Goal: Task Accomplishment & Management: Manage account settings

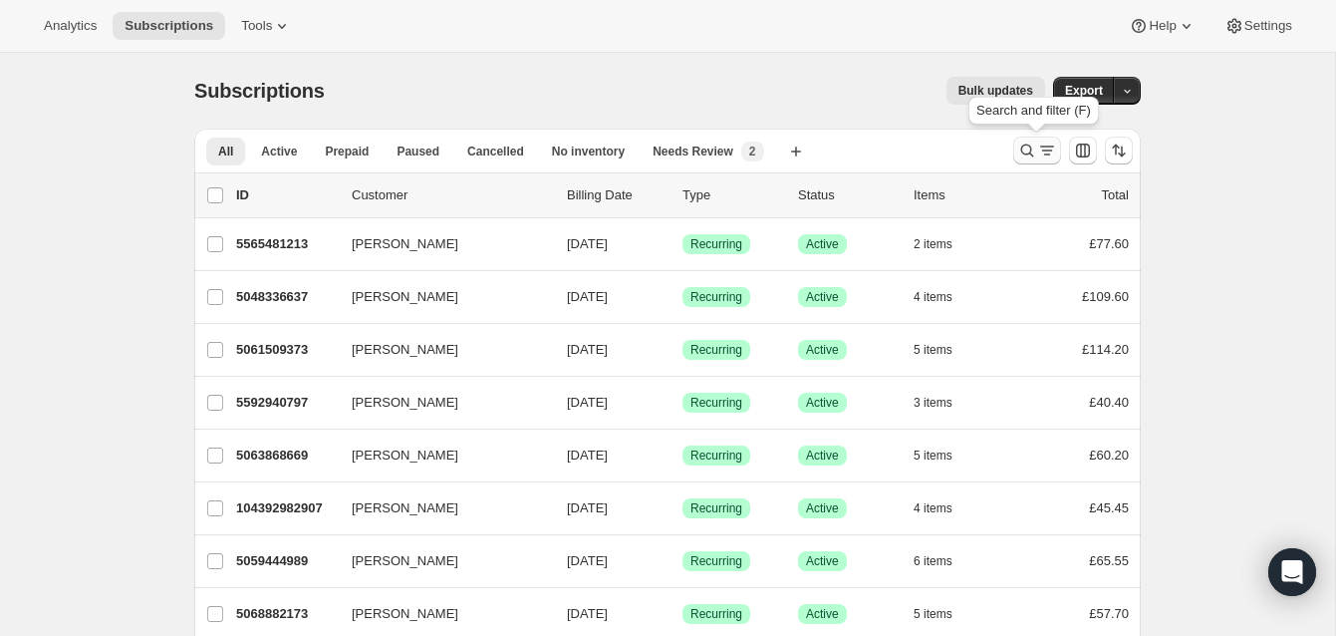
click at [1027, 143] on icon "Search and filter results" at bounding box center [1027, 151] width 20 height 20
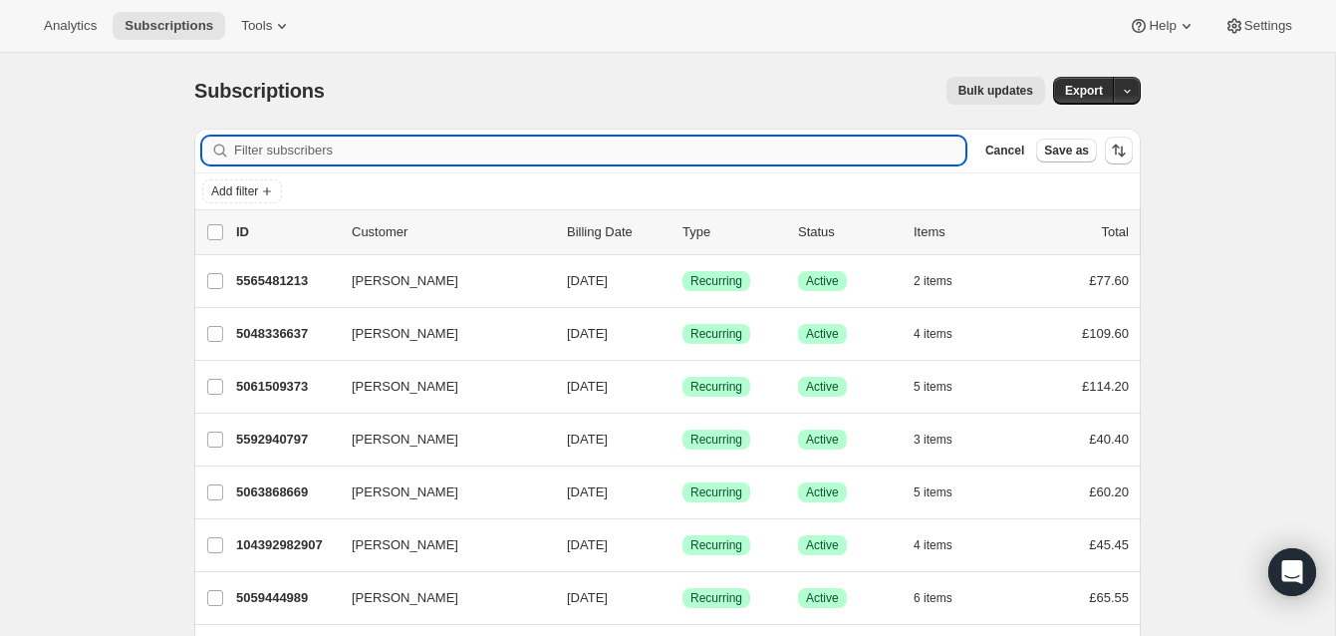
click at [453, 148] on input "Filter subscribers" at bounding box center [599, 151] width 731 height 28
paste input "[EMAIL_ADDRESS][DOMAIN_NAME]"
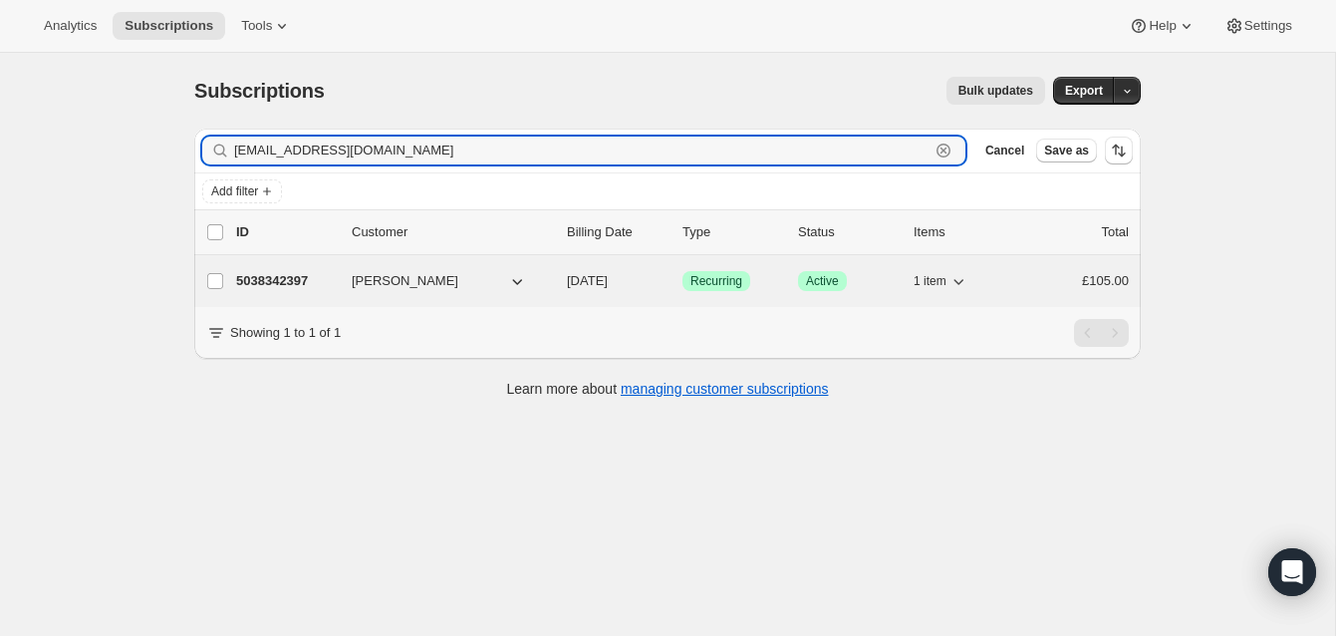
type input "[EMAIL_ADDRESS][DOMAIN_NAME]"
click at [294, 278] on p "5038342397" at bounding box center [286, 281] width 100 height 20
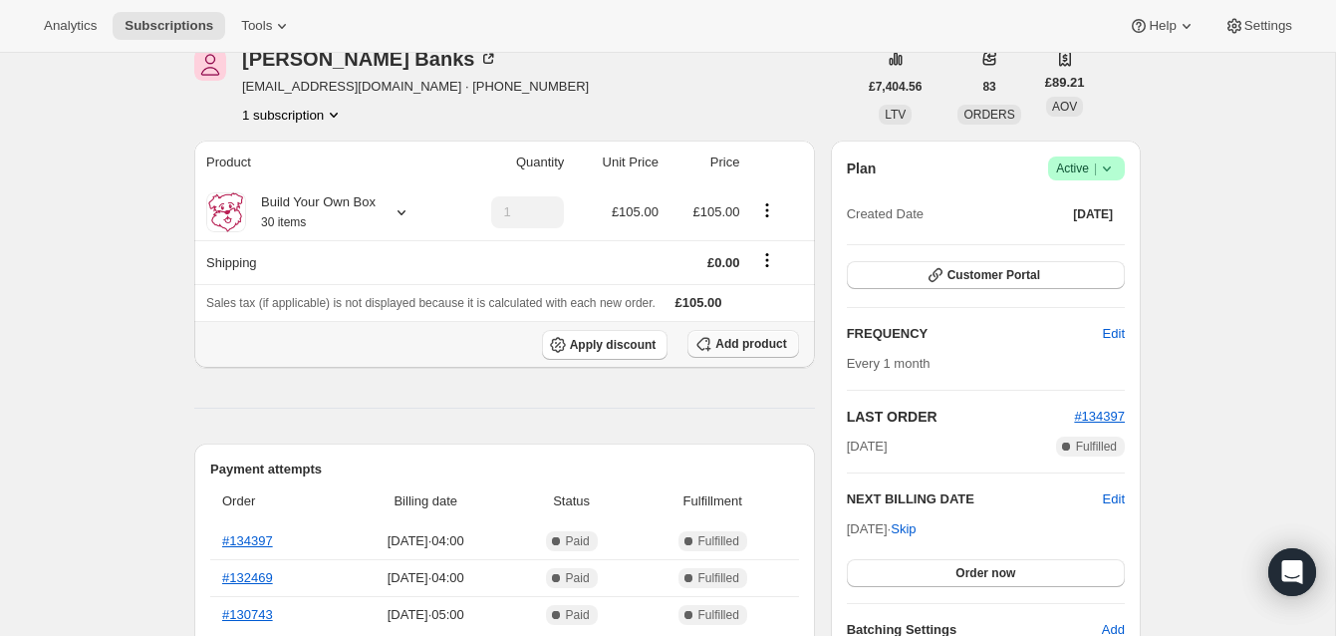
scroll to position [75, 0]
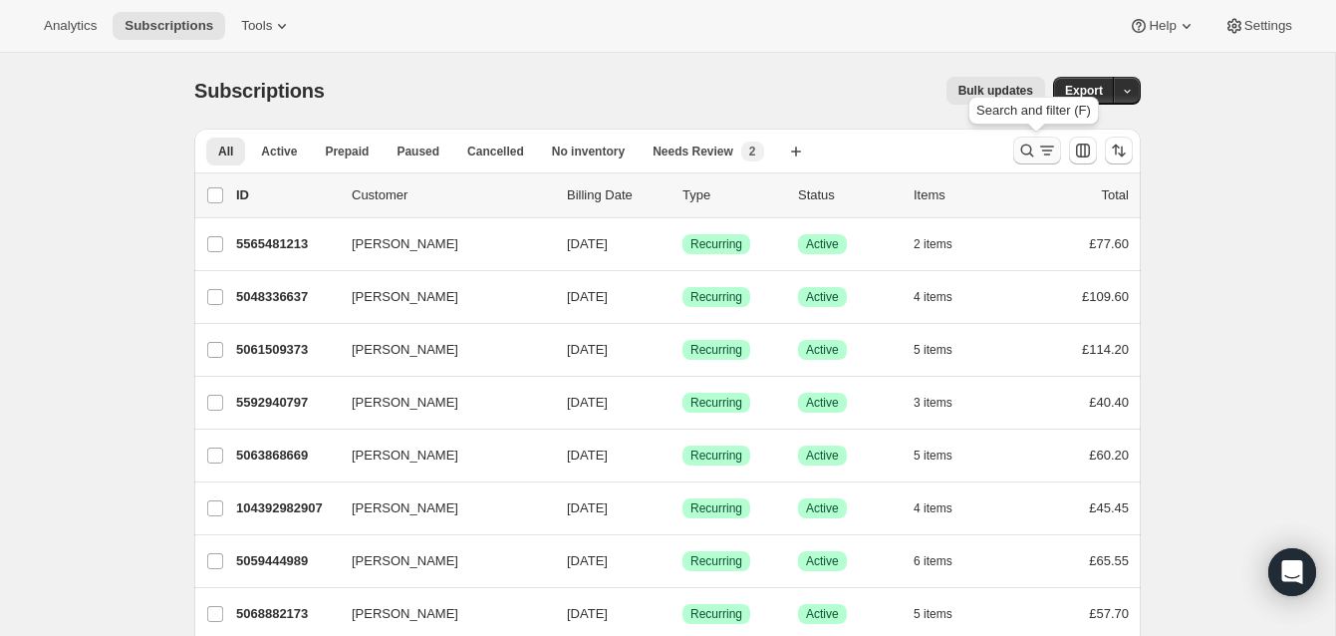
click at [1028, 143] on icon "Search and filter results" at bounding box center [1027, 151] width 20 height 20
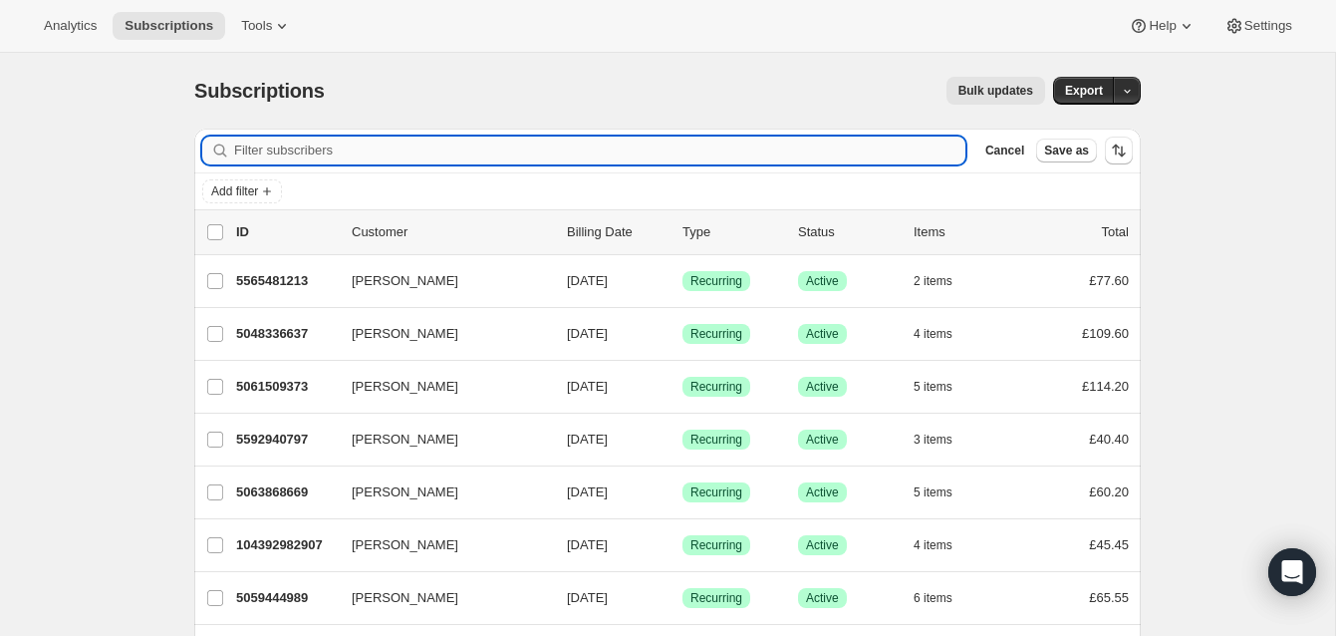
click at [458, 147] on input "Filter subscribers" at bounding box center [599, 151] width 731 height 28
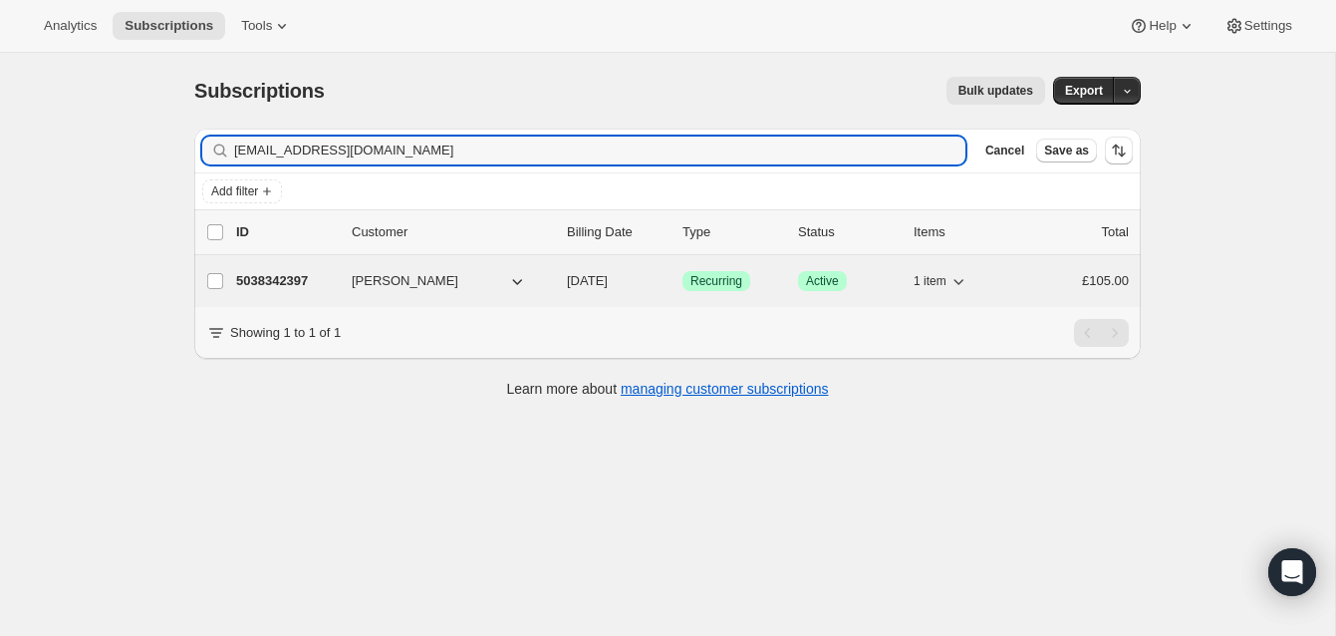
type input "[EMAIL_ADDRESS][DOMAIN_NAME]"
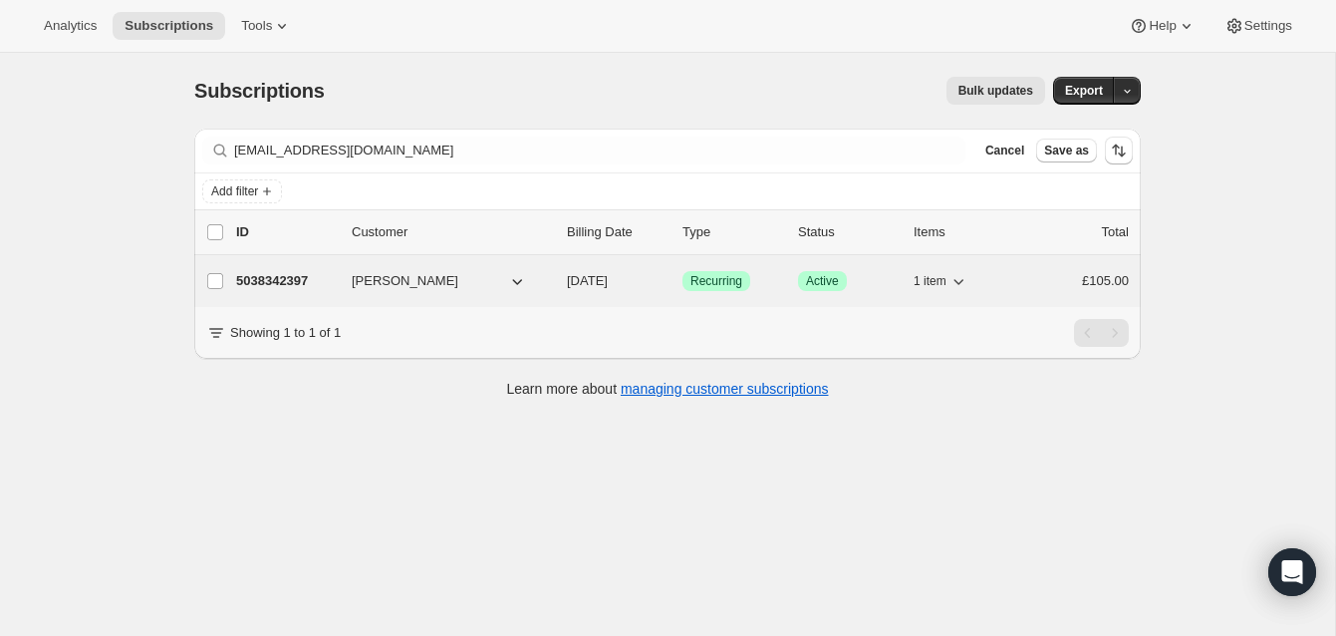
click at [317, 278] on p "5038342397" at bounding box center [286, 281] width 100 height 20
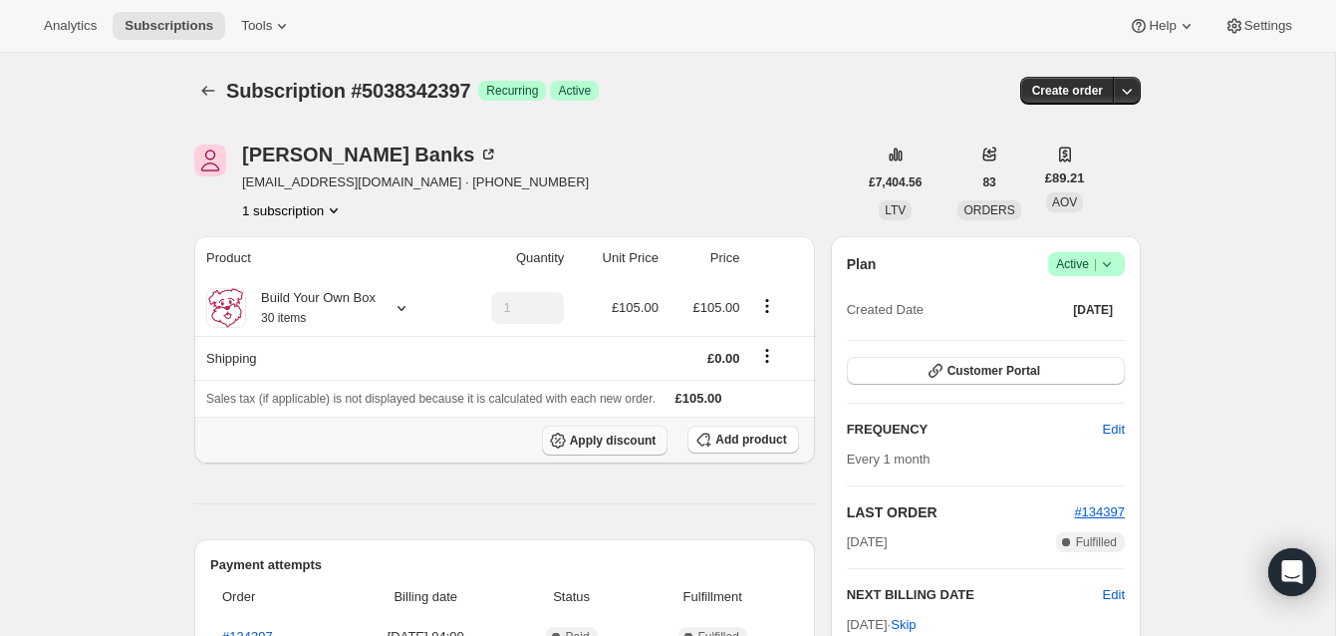
click at [628, 436] on span "Apply discount" at bounding box center [613, 440] width 87 height 16
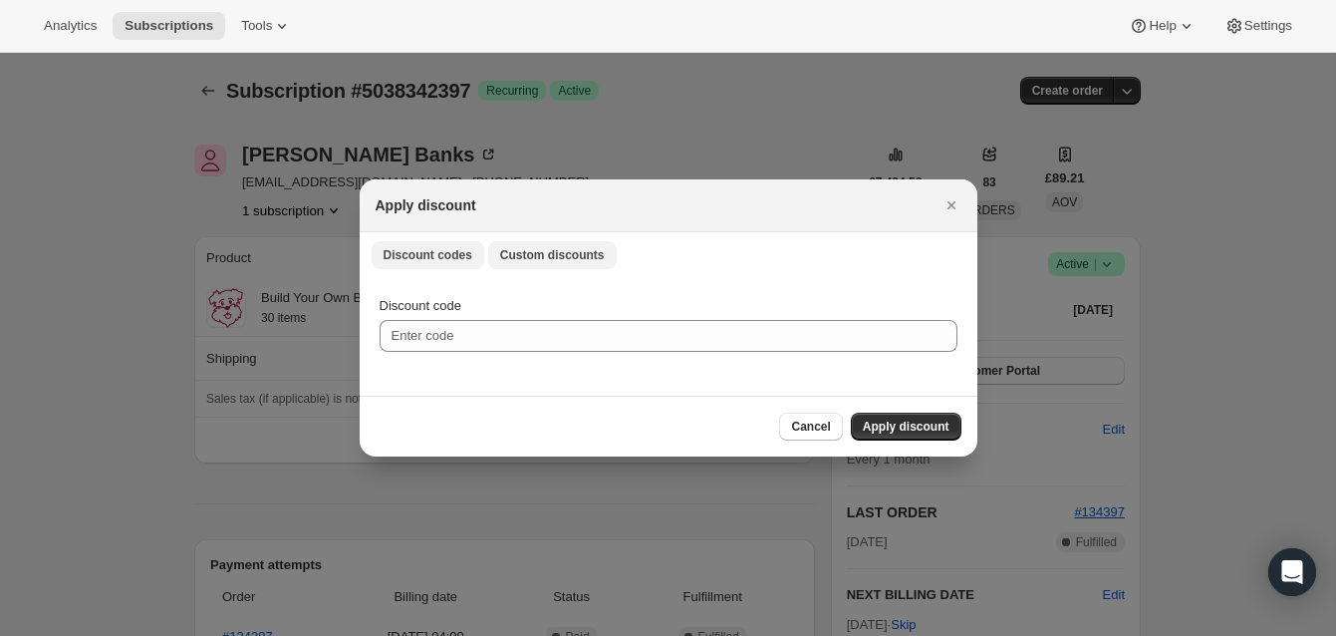
click at [558, 247] on span "Custom discounts" at bounding box center [552, 255] width 105 height 16
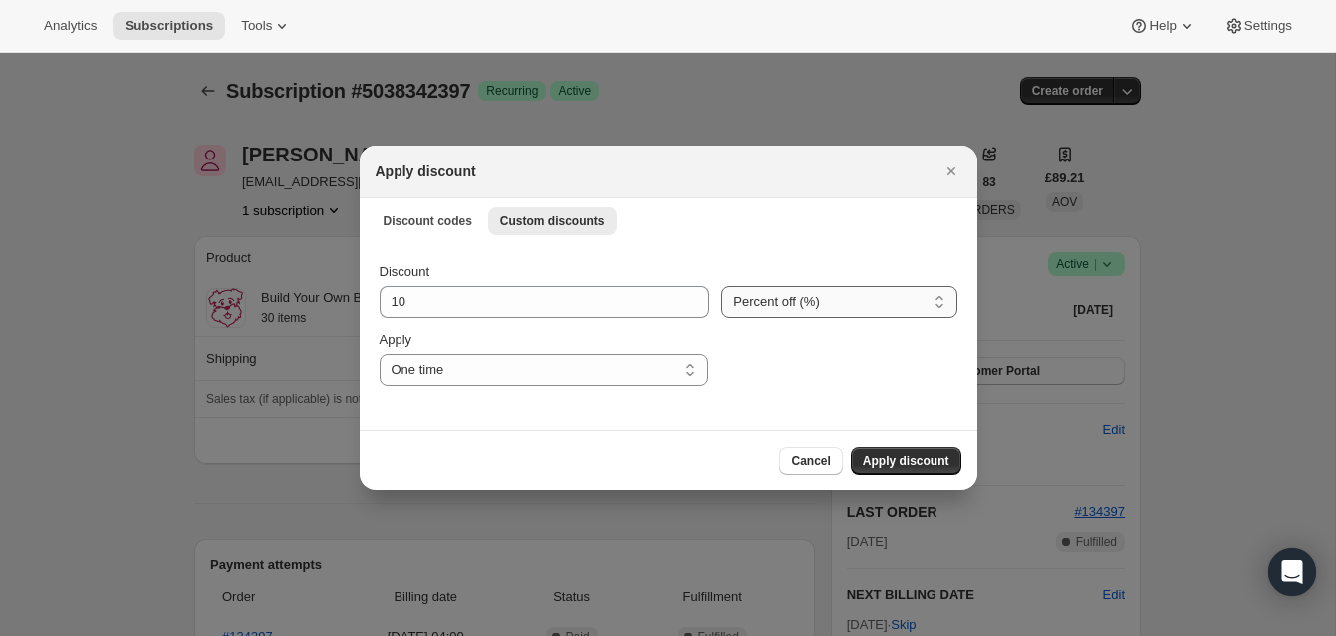
click at [940, 300] on select "Percent off (%) Amount off (£)" at bounding box center [838, 302] width 235 height 32
select select "fixed"
click at [721, 286] on select "Percent off (%) Amount off (£)" at bounding box center [838, 302] width 235 height 32
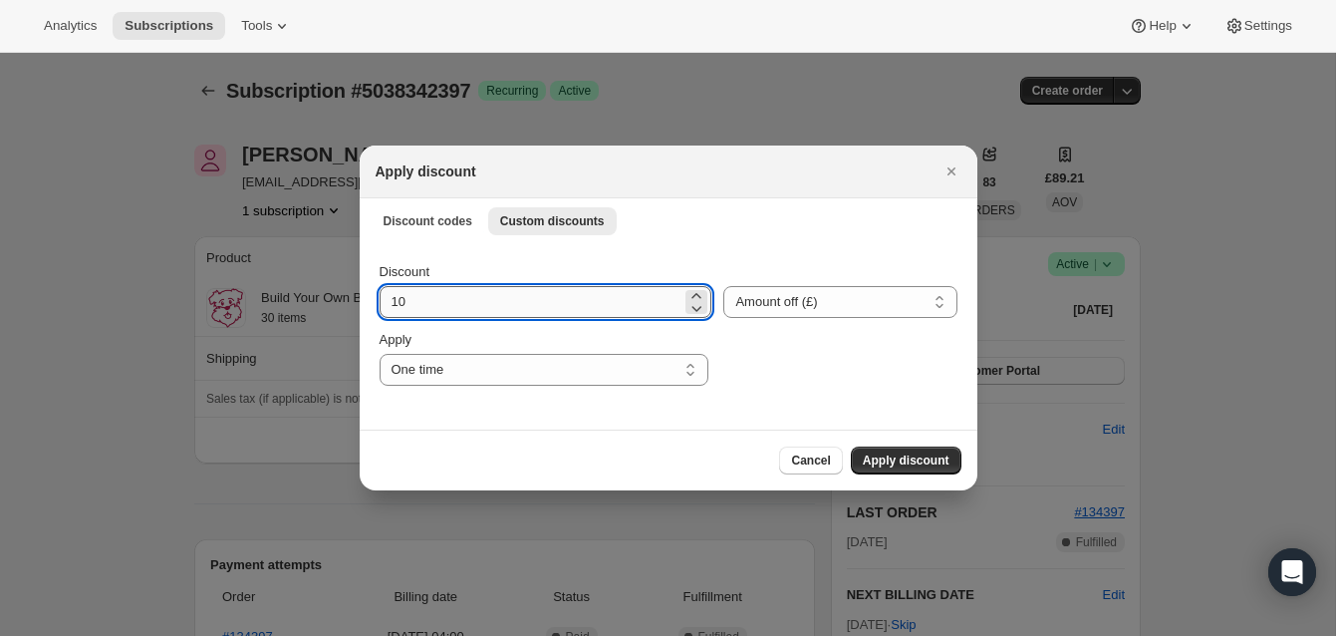
click at [417, 298] on input "10" at bounding box center [531, 302] width 303 height 32
type input "10.00"
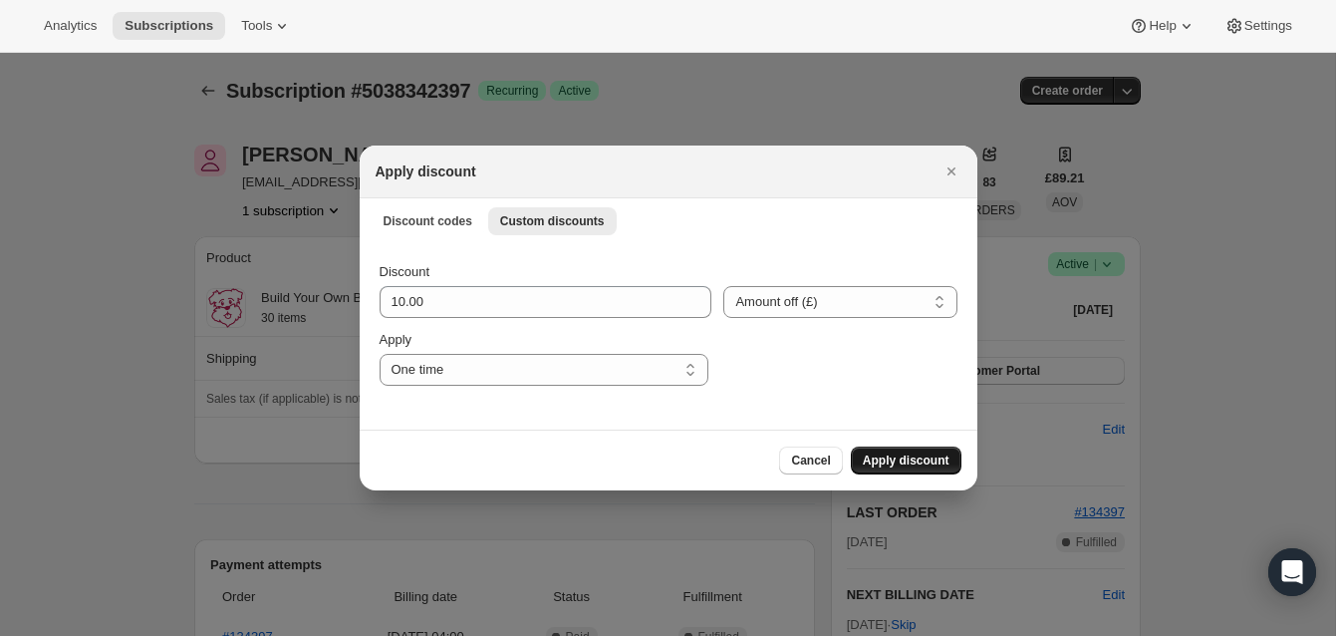
click at [918, 452] on span "Apply discount" at bounding box center [906, 460] width 87 height 16
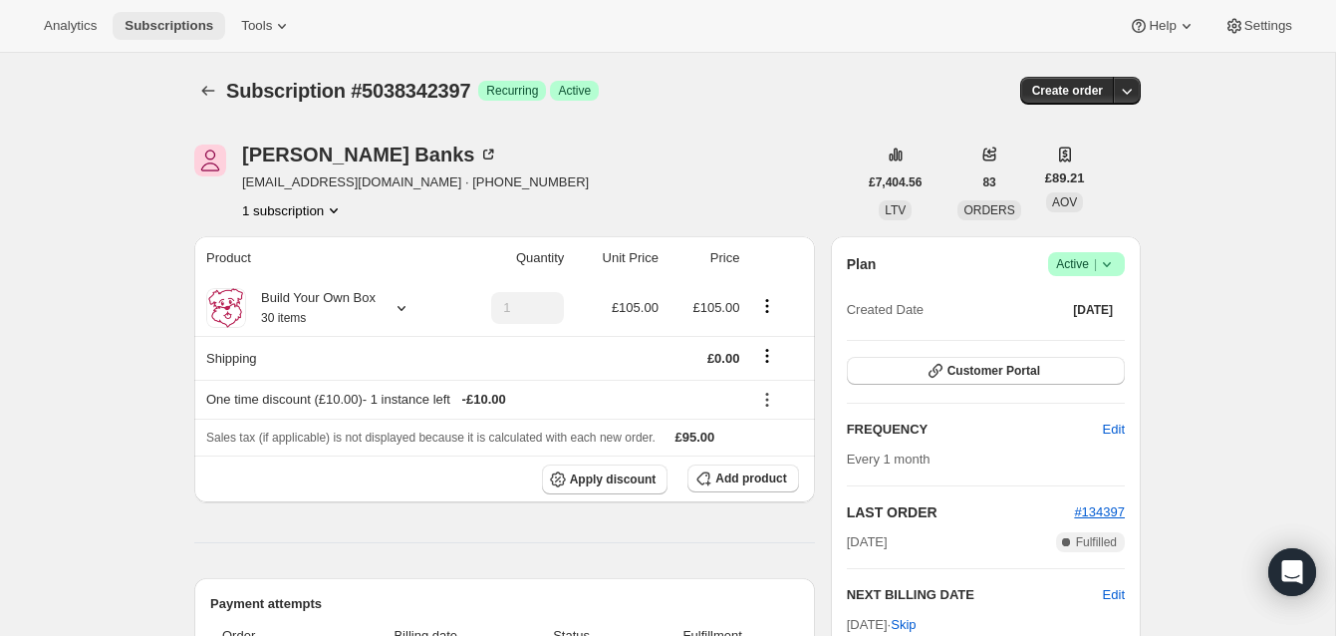
click at [182, 21] on span "Subscriptions" at bounding box center [169, 26] width 89 height 16
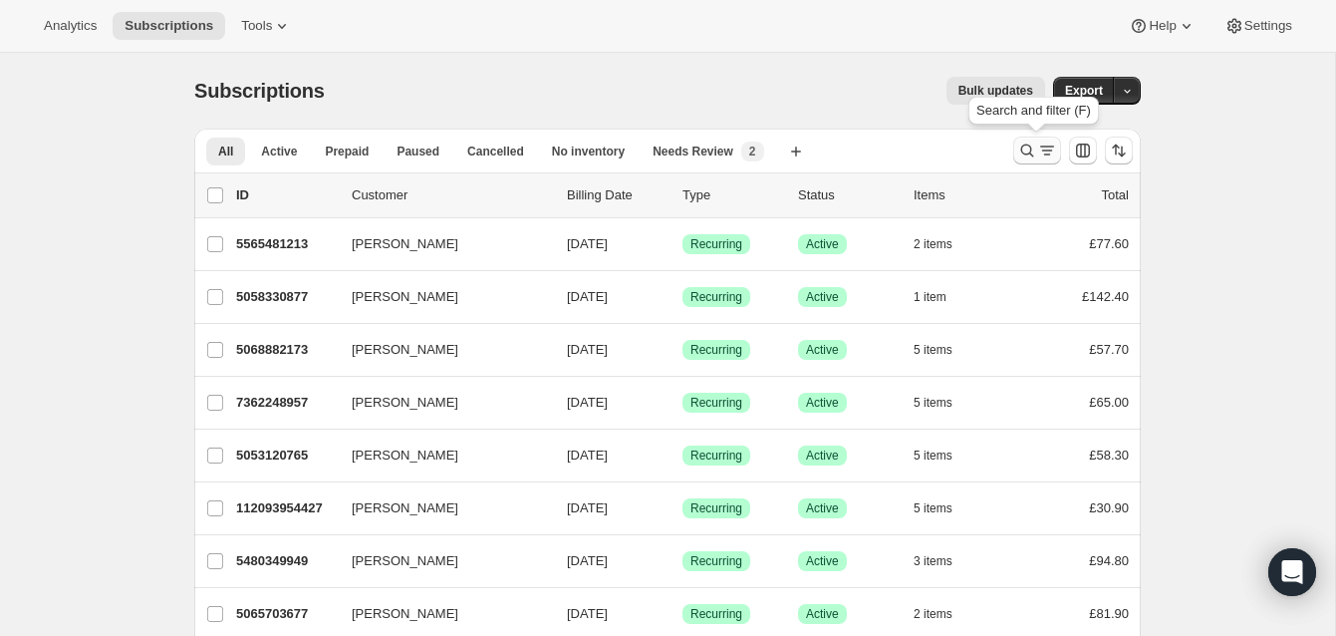
click at [1024, 144] on icon "Search and filter results" at bounding box center [1027, 151] width 20 height 20
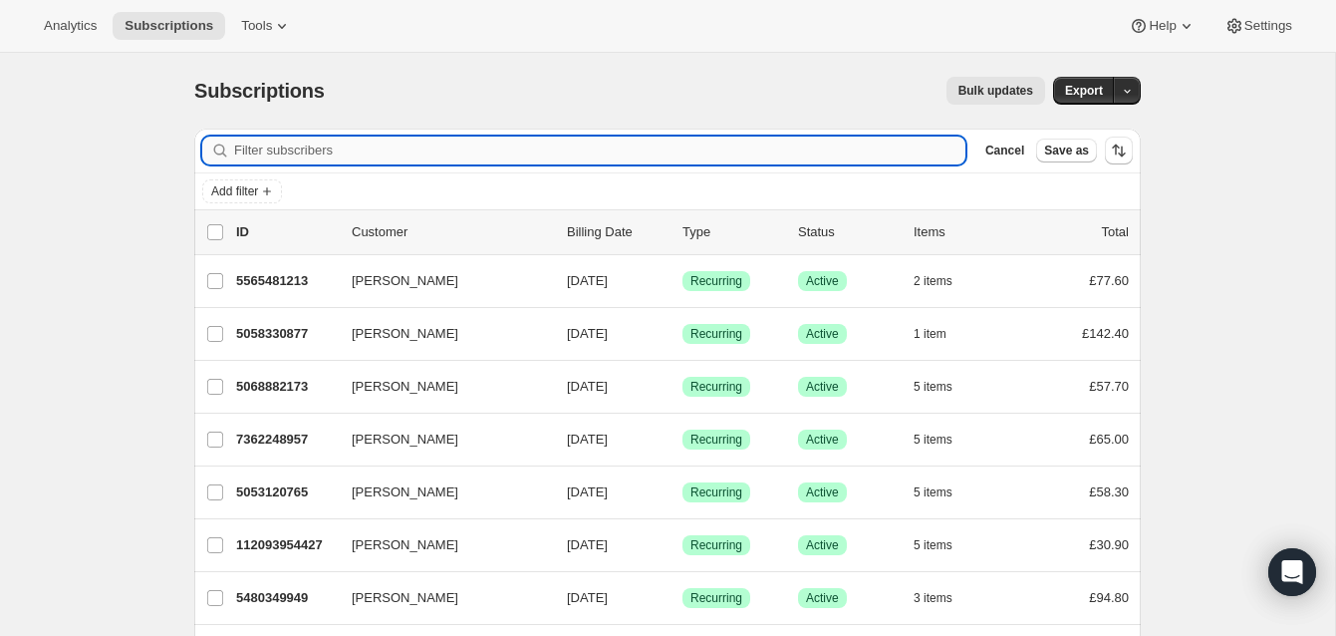
click at [708, 154] on input "Filter subscribers" at bounding box center [599, 151] width 731 height 28
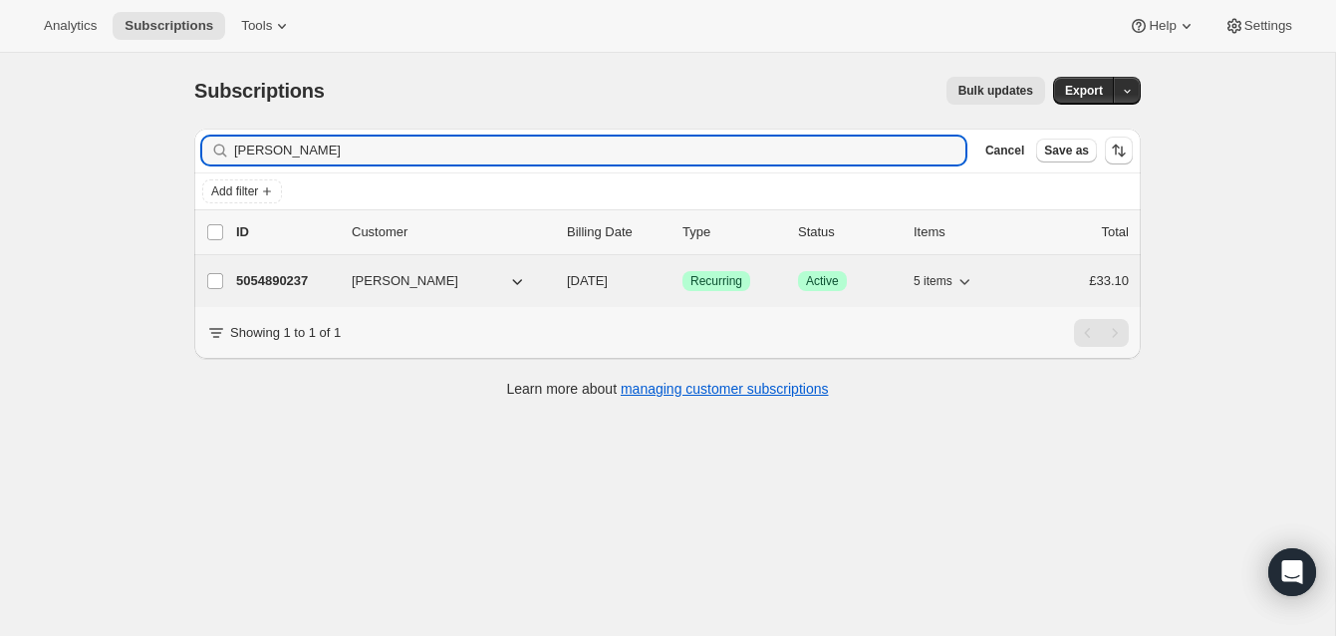
type input "[PERSON_NAME]"
click at [305, 275] on p "5054890237" at bounding box center [286, 281] width 100 height 20
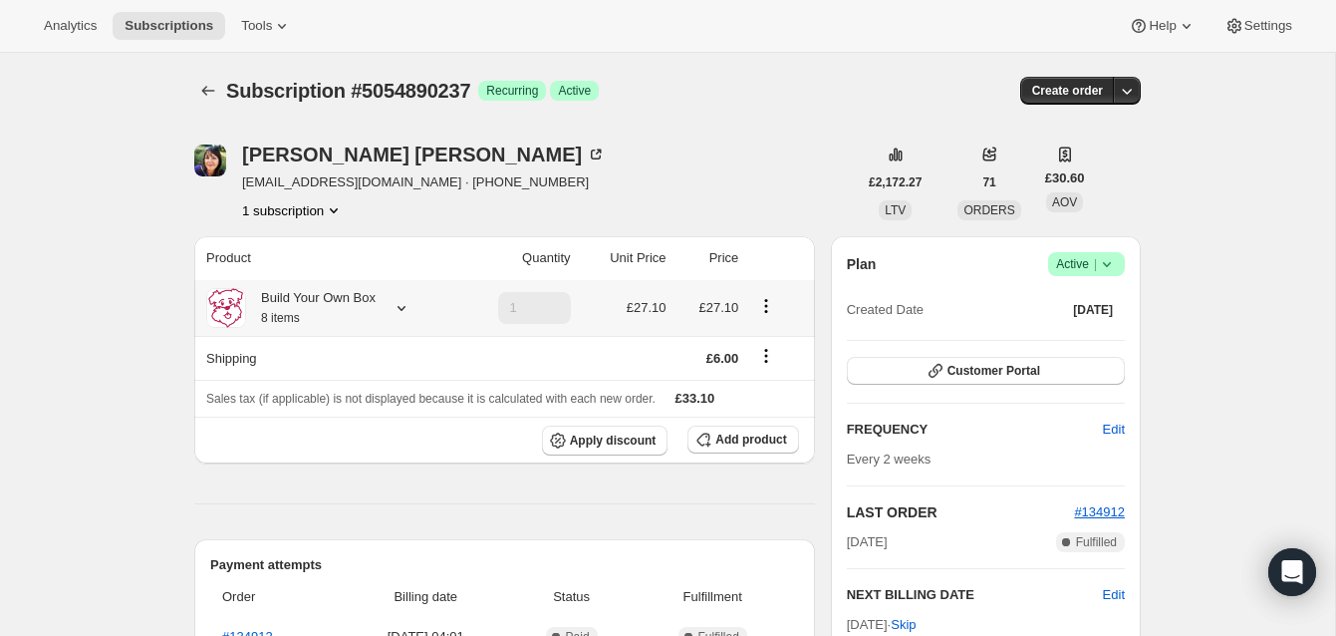
click at [403, 304] on icon at bounding box center [402, 308] width 20 height 20
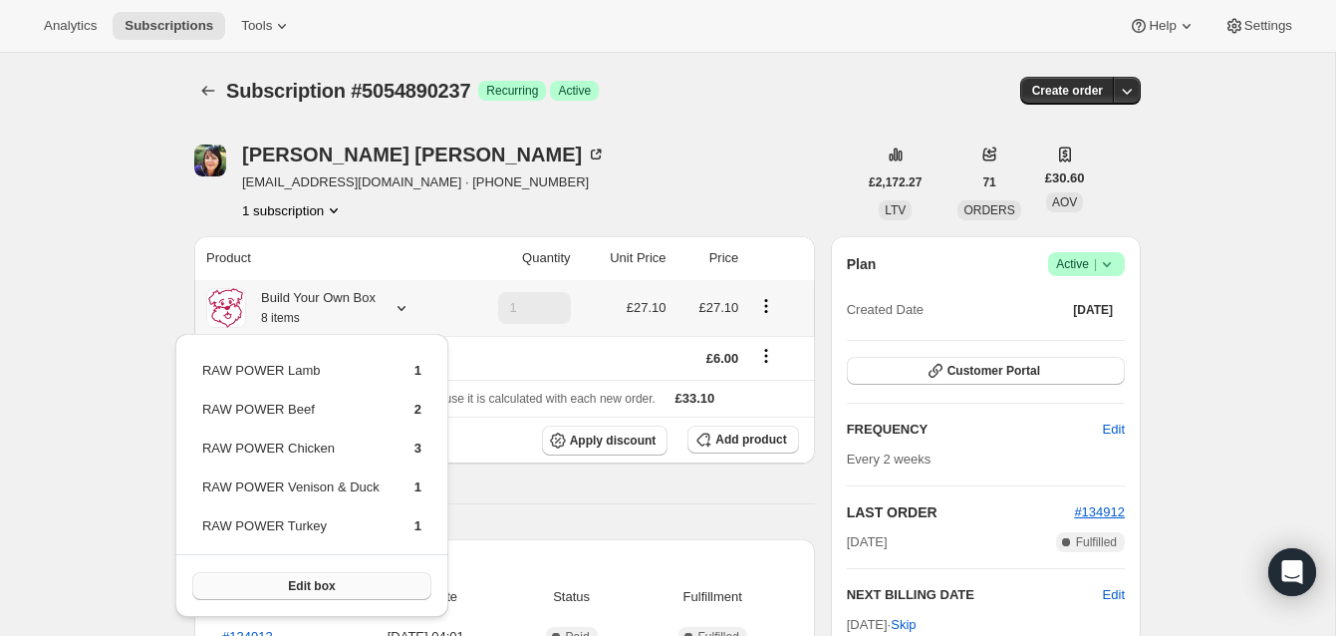
click at [352, 579] on button "Edit box" at bounding box center [311, 586] width 239 height 28
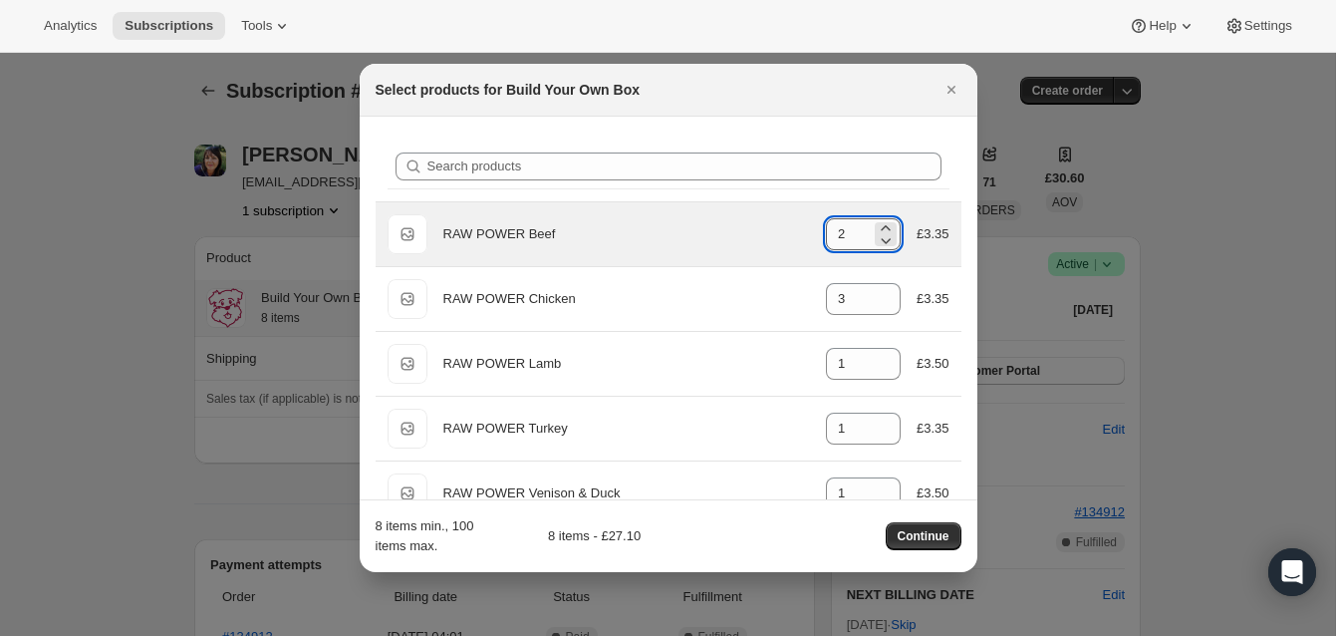
drag, startPoint x: 835, startPoint y: 232, endPoint x: 848, endPoint y: 233, distance: 13.0
click at [848, 233] on input "2" at bounding box center [848, 234] width 45 height 32
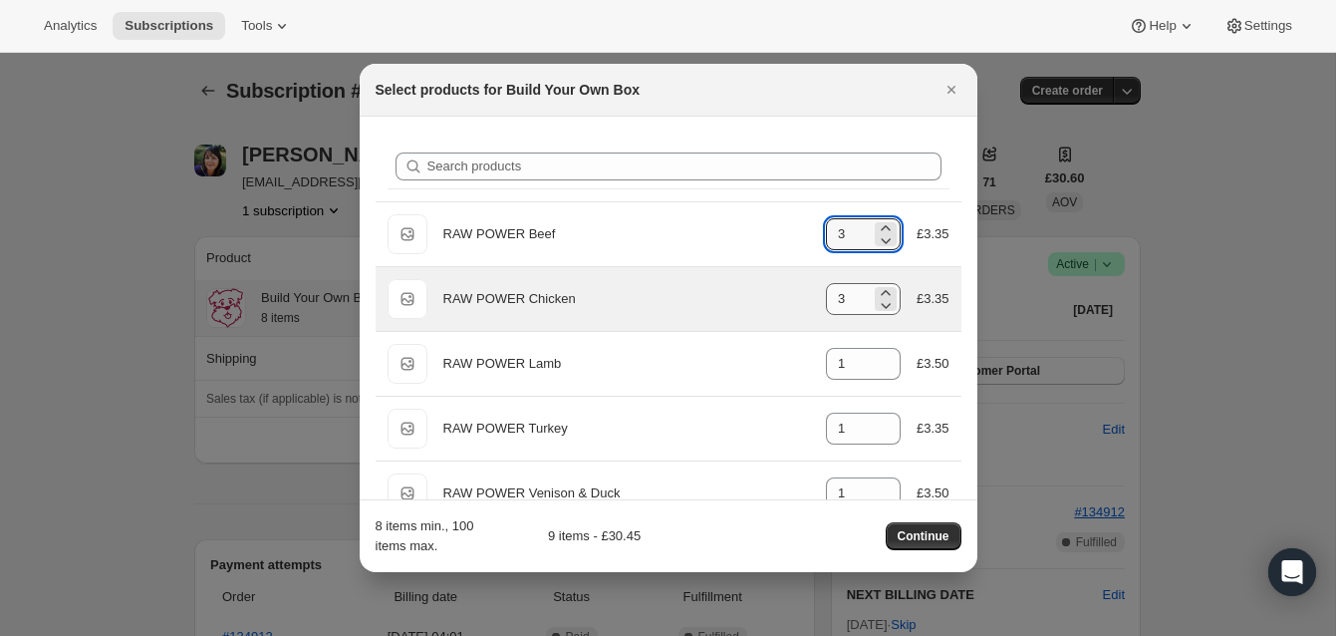
type input "3"
drag, startPoint x: 833, startPoint y: 301, endPoint x: 848, endPoint y: 301, distance: 14.9
click at [848, 301] on input "3" at bounding box center [848, 299] width 45 height 32
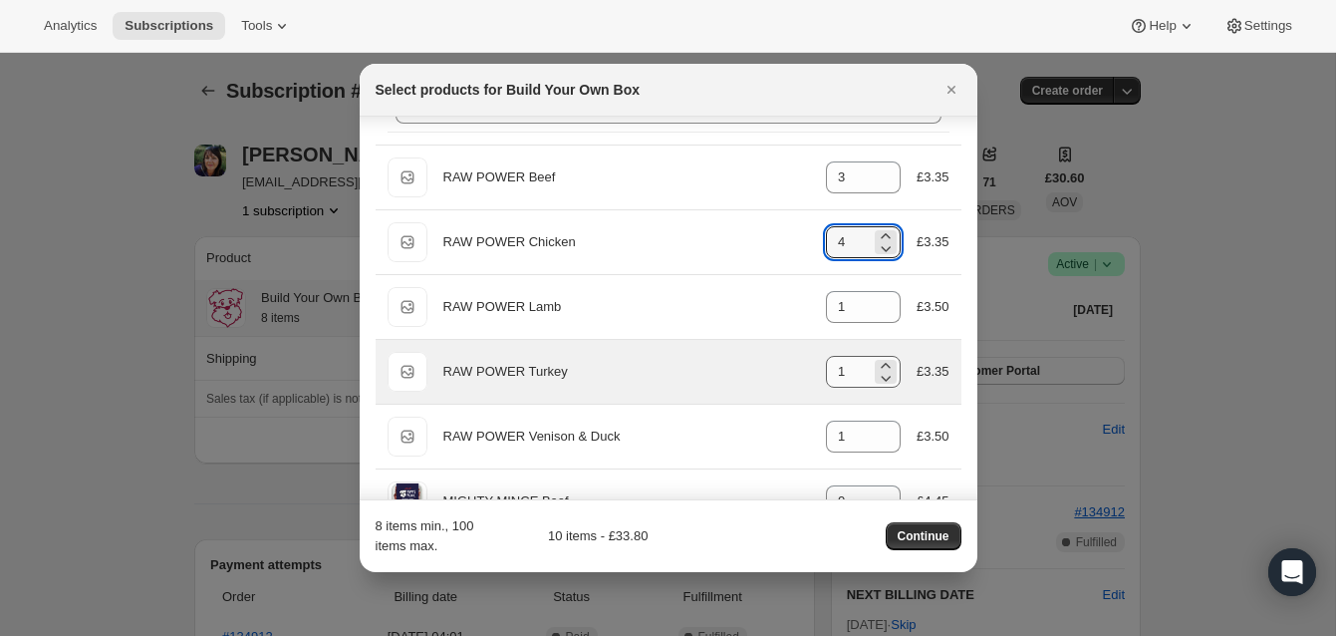
scroll to position [72, 0]
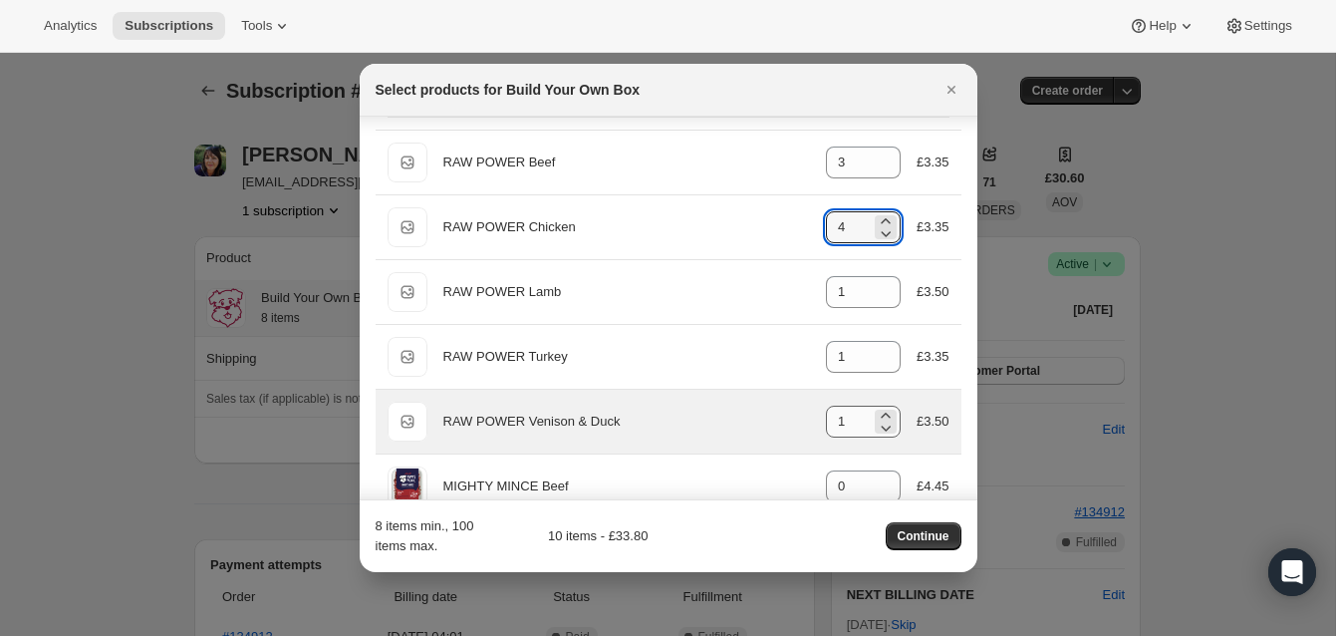
type input "4"
drag, startPoint x: 836, startPoint y: 421, endPoint x: 848, endPoint y: 421, distance: 12.0
click at [848, 421] on input "1" at bounding box center [848, 422] width 45 height 32
drag, startPoint x: 834, startPoint y: 420, endPoint x: 858, endPoint y: 421, distance: 23.9
click at [858, 421] on input "0" at bounding box center [848, 422] width 45 height 32
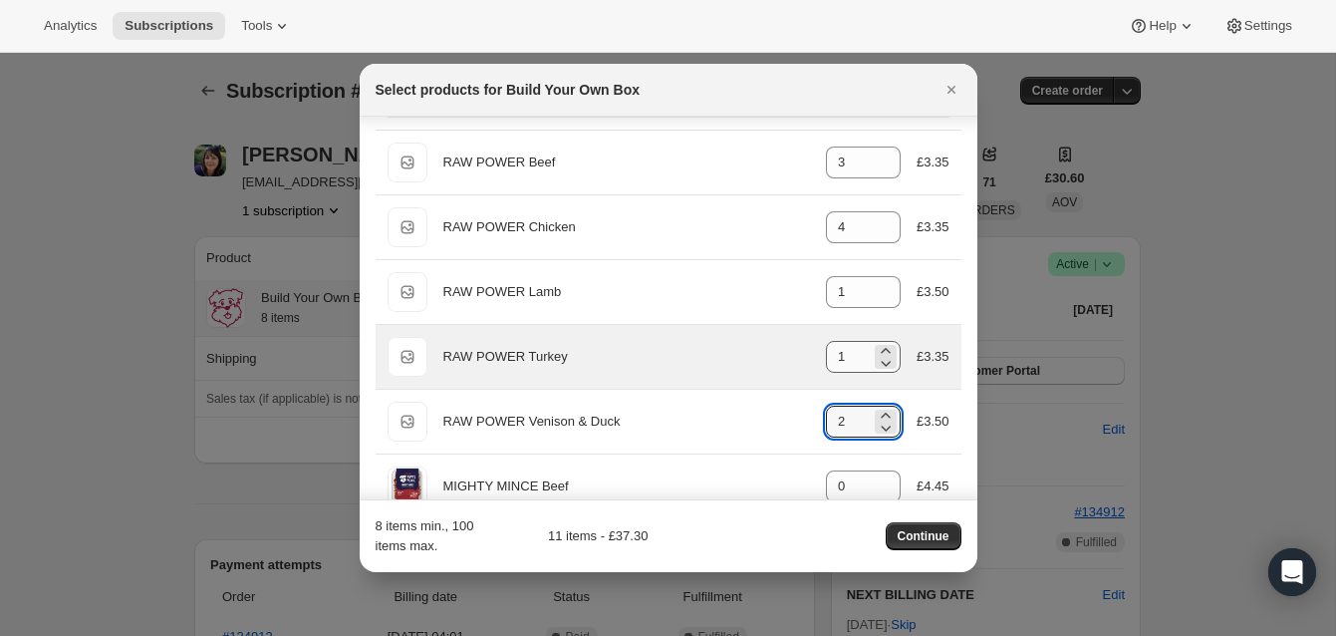
type input "2"
drag, startPoint x: 836, startPoint y: 355, endPoint x: 853, endPoint y: 356, distance: 17.0
click at [853, 356] on input "1" at bounding box center [848, 357] width 45 height 32
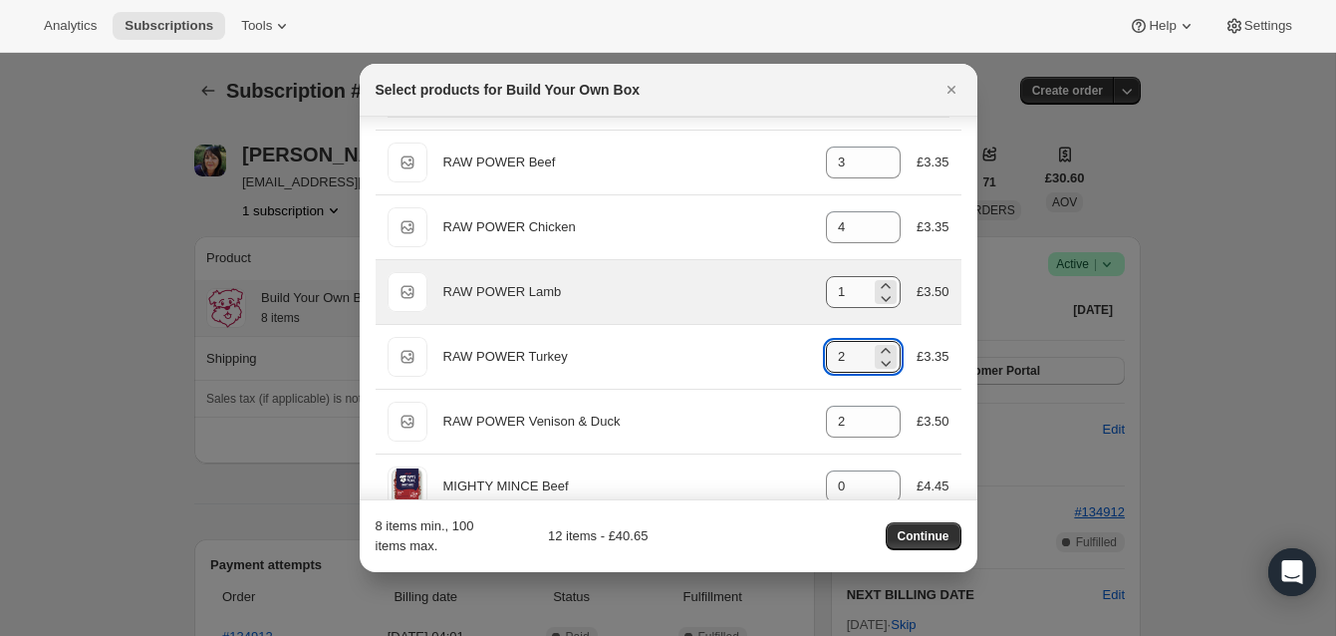
type input "2"
drag, startPoint x: 840, startPoint y: 292, endPoint x: 854, endPoint y: 293, distance: 14.0
click at [854, 293] on input "1" at bounding box center [848, 292] width 45 height 32
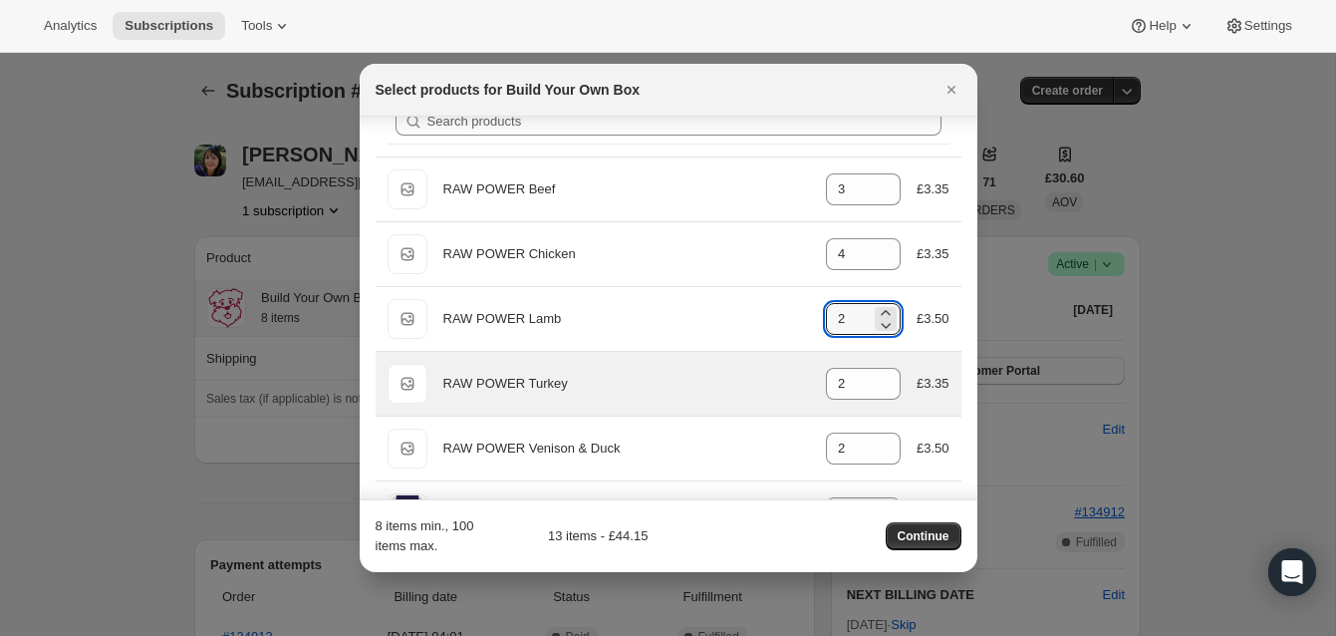
scroll to position [47, 0]
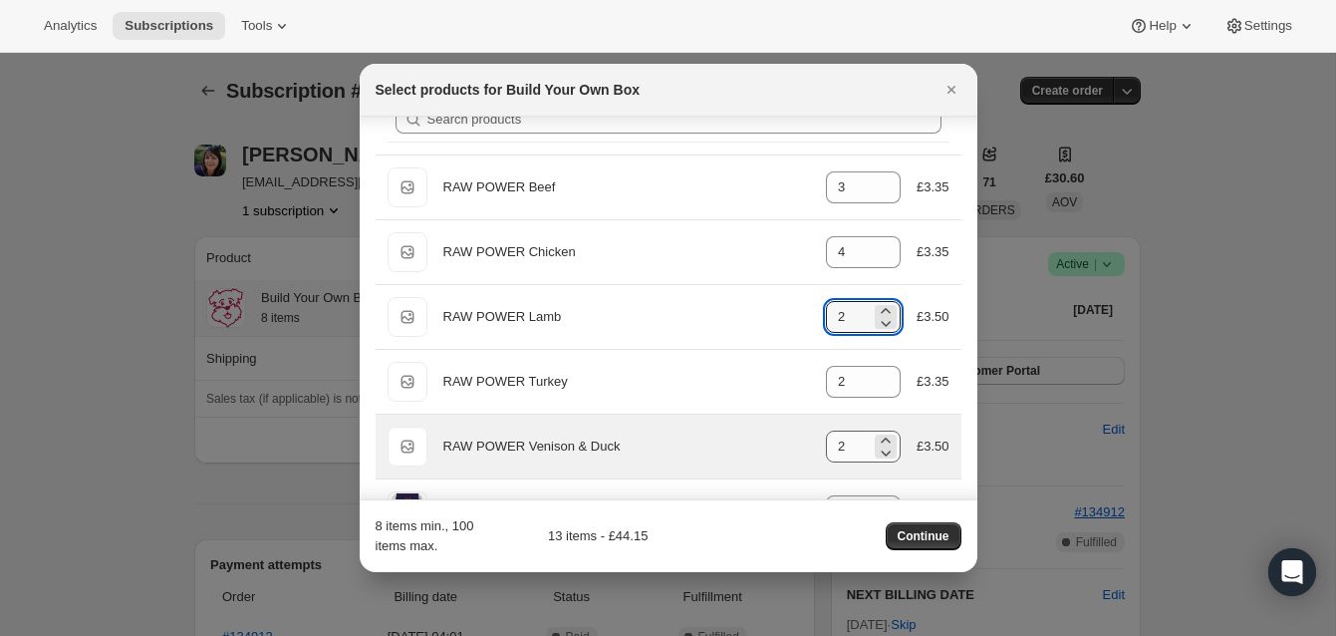
type input "2"
drag, startPoint x: 837, startPoint y: 449, endPoint x: 847, endPoint y: 450, distance: 10.0
click at [847, 450] on input "2" at bounding box center [848, 447] width 45 height 32
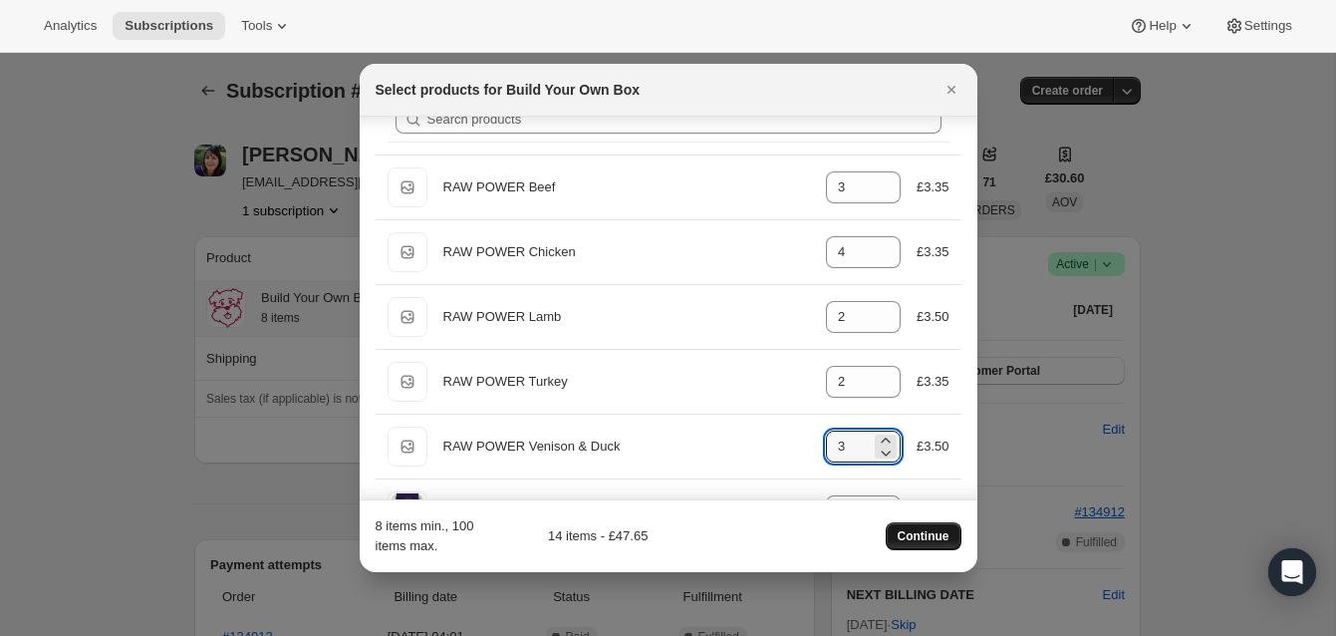
type input "3"
click at [924, 531] on span "Continue" at bounding box center [924, 536] width 52 height 16
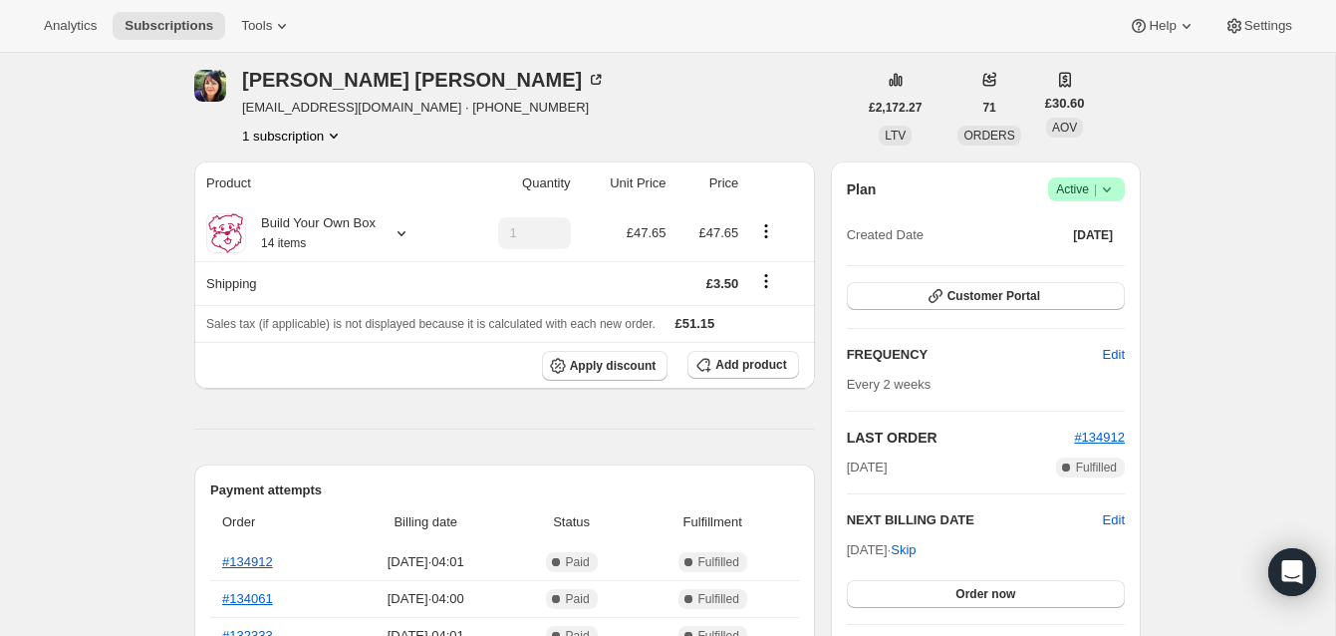
scroll to position [167, 0]
click at [767, 277] on icon "Shipping actions" at bounding box center [766, 280] width 20 height 20
click at [766, 316] on span "Edit shipping rate" at bounding box center [765, 319] width 100 height 15
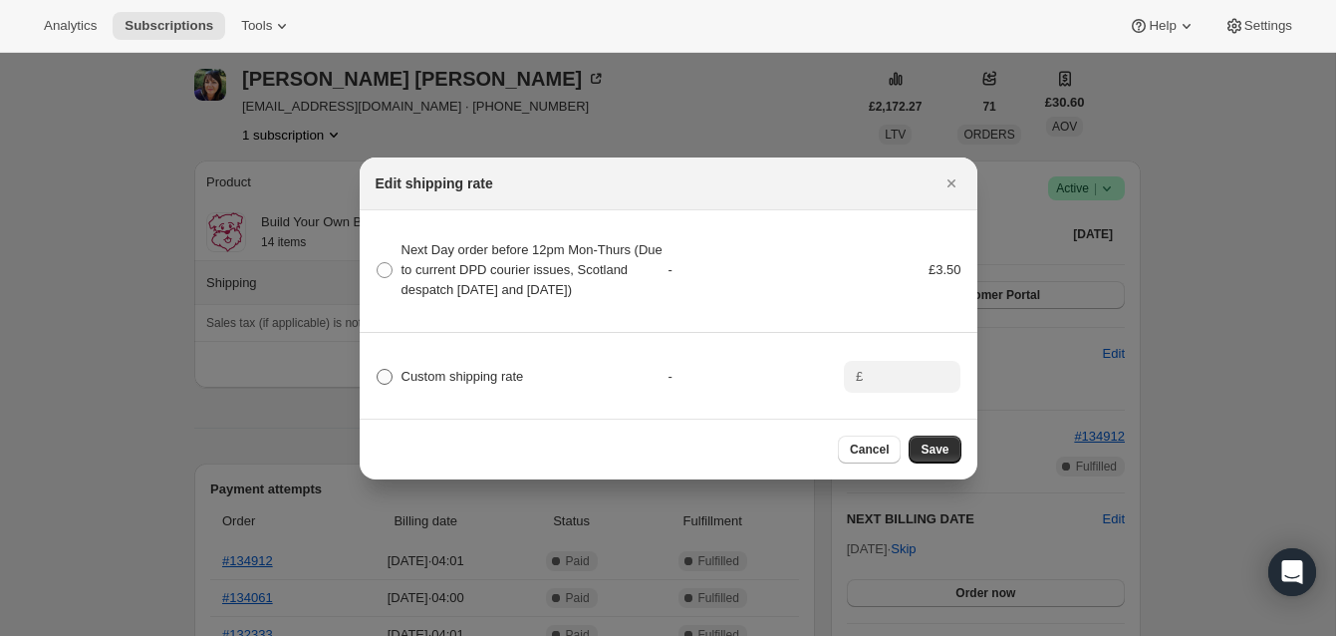
click at [387, 385] on span ":r115:" at bounding box center [385, 377] width 16 height 16
click at [378, 370] on input "Custom shipping rate" at bounding box center [377, 369] width 1 height 1
radio input "true"
click at [890, 386] on input ":r115:" at bounding box center [900, 377] width 62 height 32
type input "0.00"
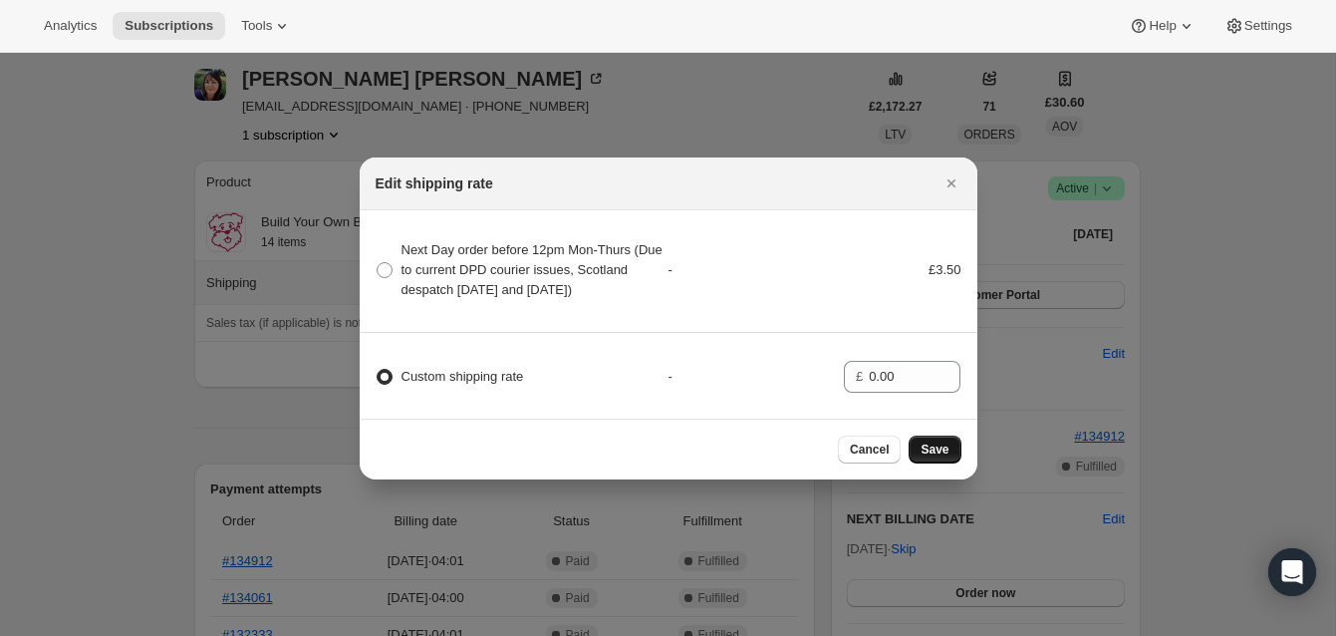
click at [938, 450] on span "Save" at bounding box center [935, 449] width 28 height 16
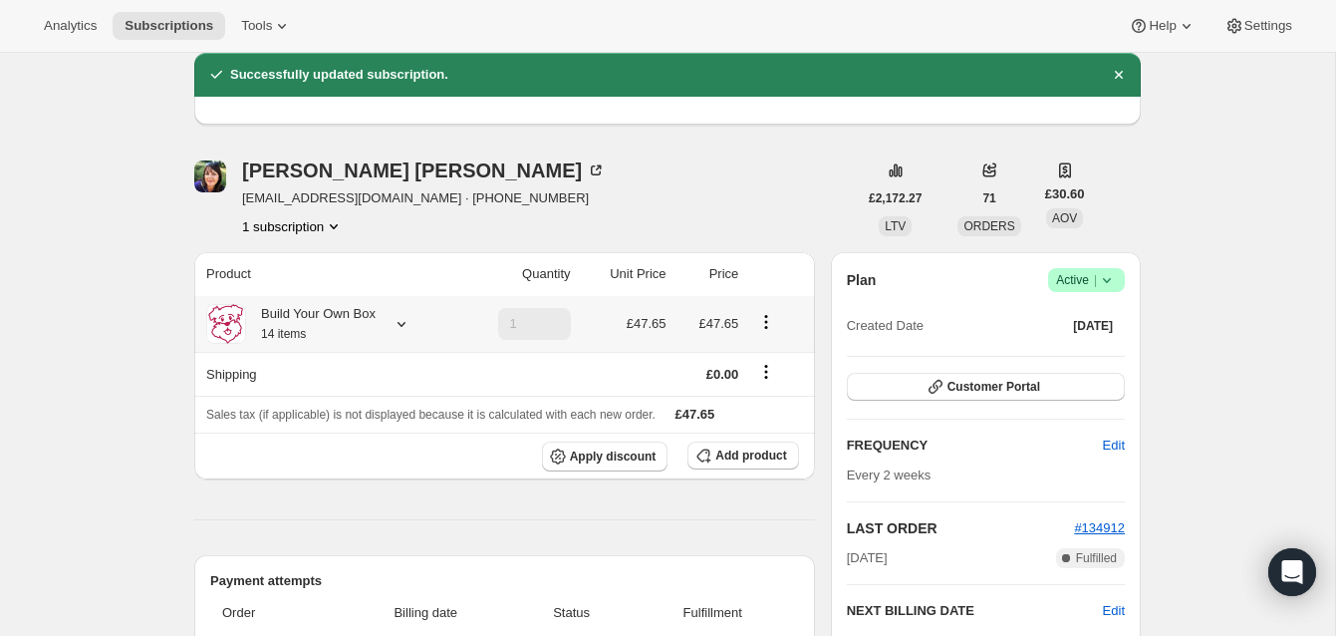
click at [406, 322] on icon at bounding box center [402, 324] width 20 height 20
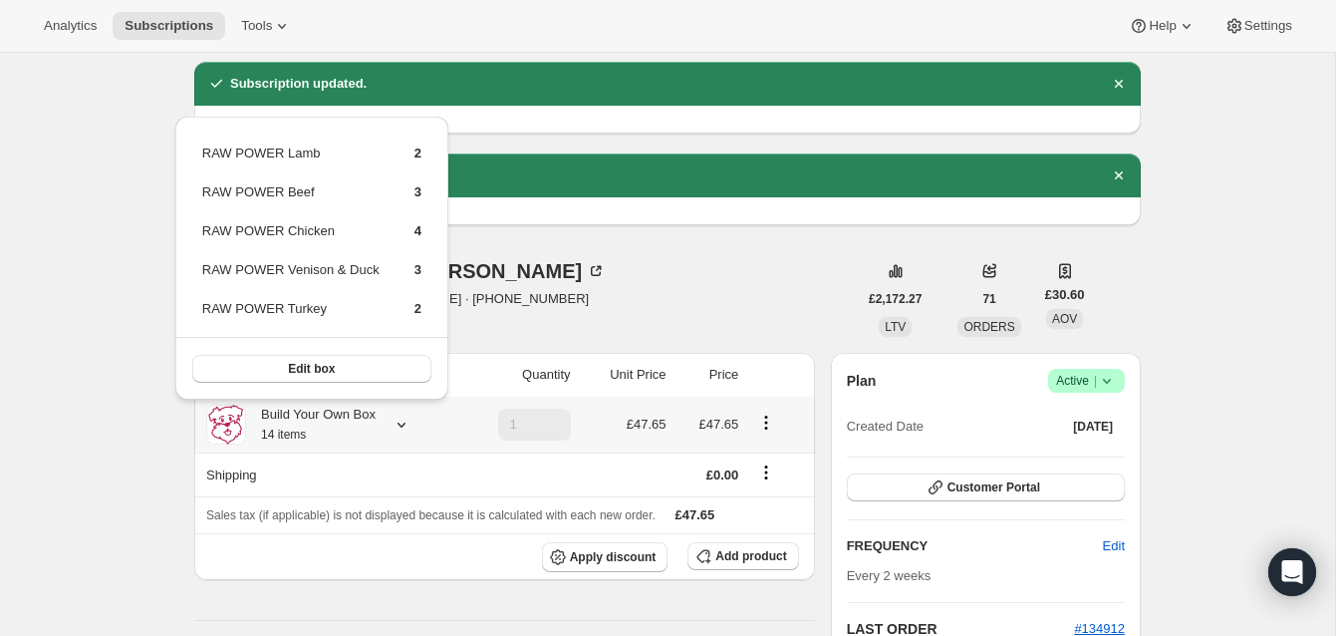
scroll to position [65, 0]
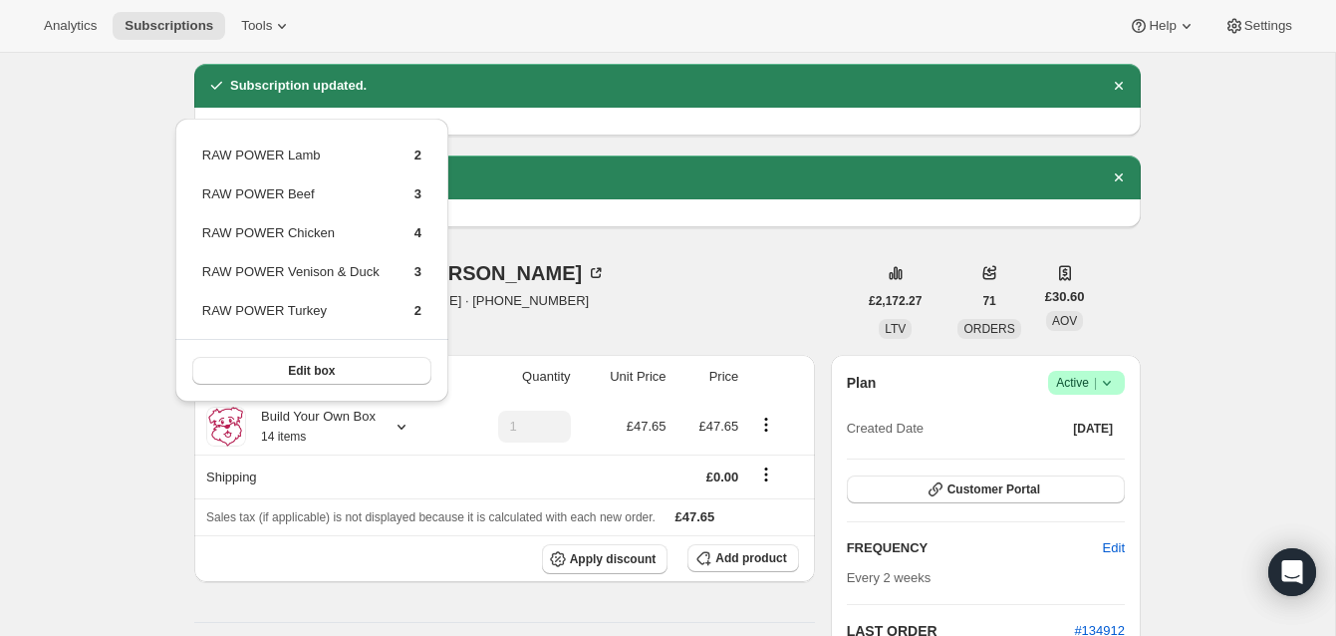
click at [711, 288] on div "[PERSON_NAME] [EMAIL_ADDRESS][DOMAIN_NAME] · [PHONE_NUMBER] 1 subscription" at bounding box center [525, 301] width 663 height 76
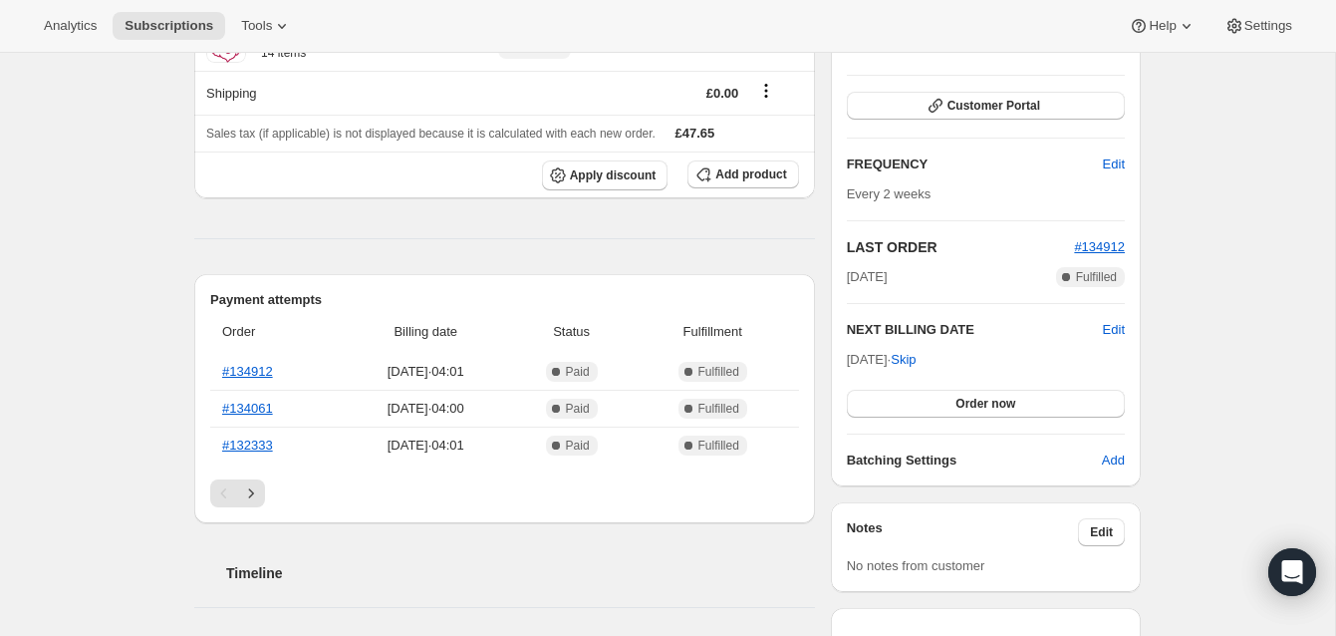
scroll to position [449, 0]
click at [1112, 329] on span "Edit" at bounding box center [1114, 329] width 22 height 20
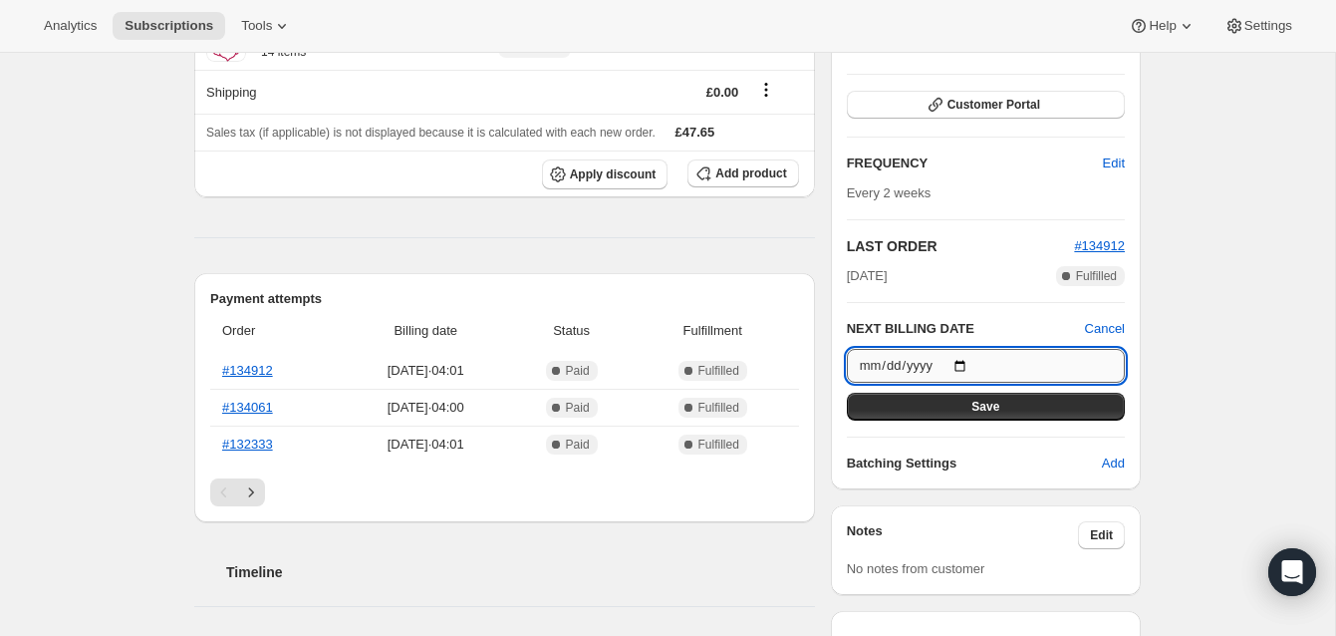
click at [968, 362] on input "[DATE]" at bounding box center [986, 366] width 278 height 34
type input "[DATE]"
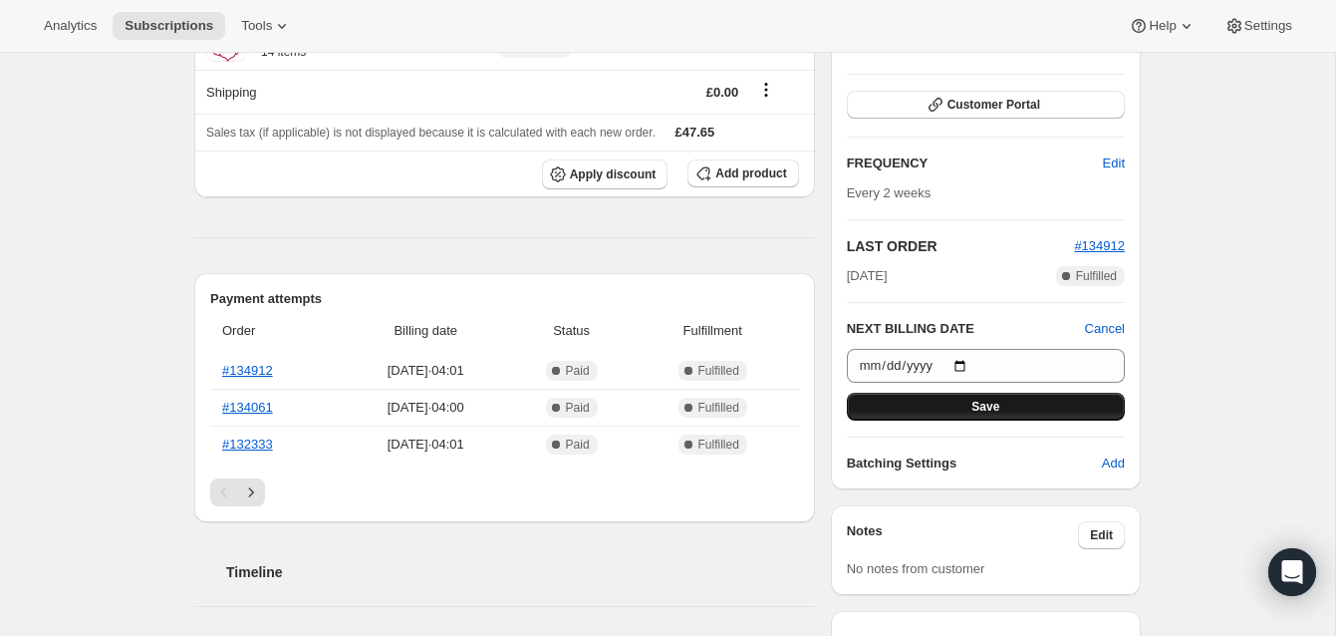
click at [973, 396] on button "Save" at bounding box center [986, 407] width 278 height 28
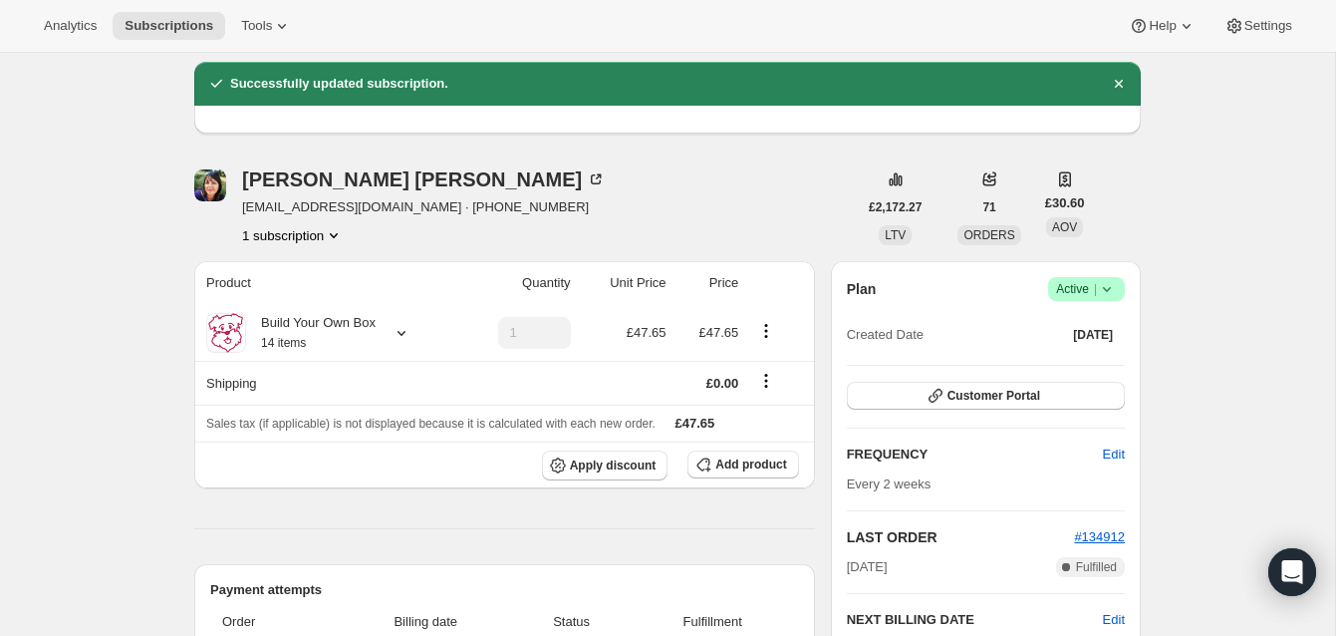
scroll to position [0, 0]
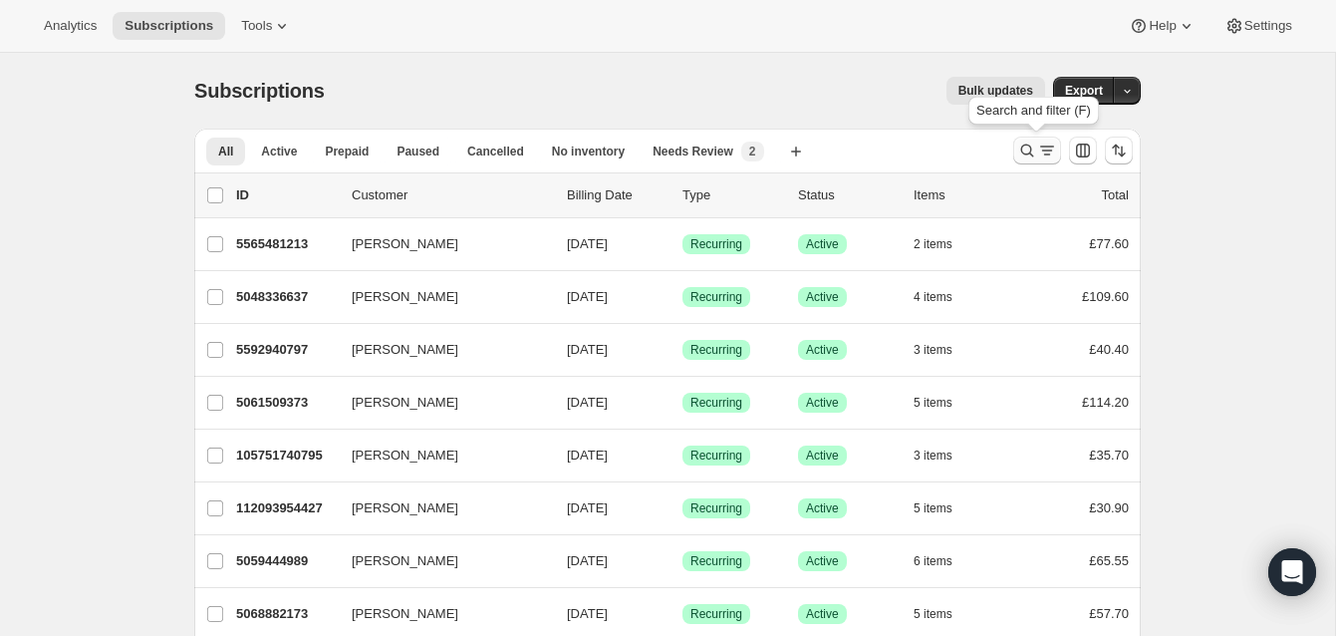
click at [1027, 144] on icon "Search and filter results" at bounding box center [1027, 151] width 20 height 20
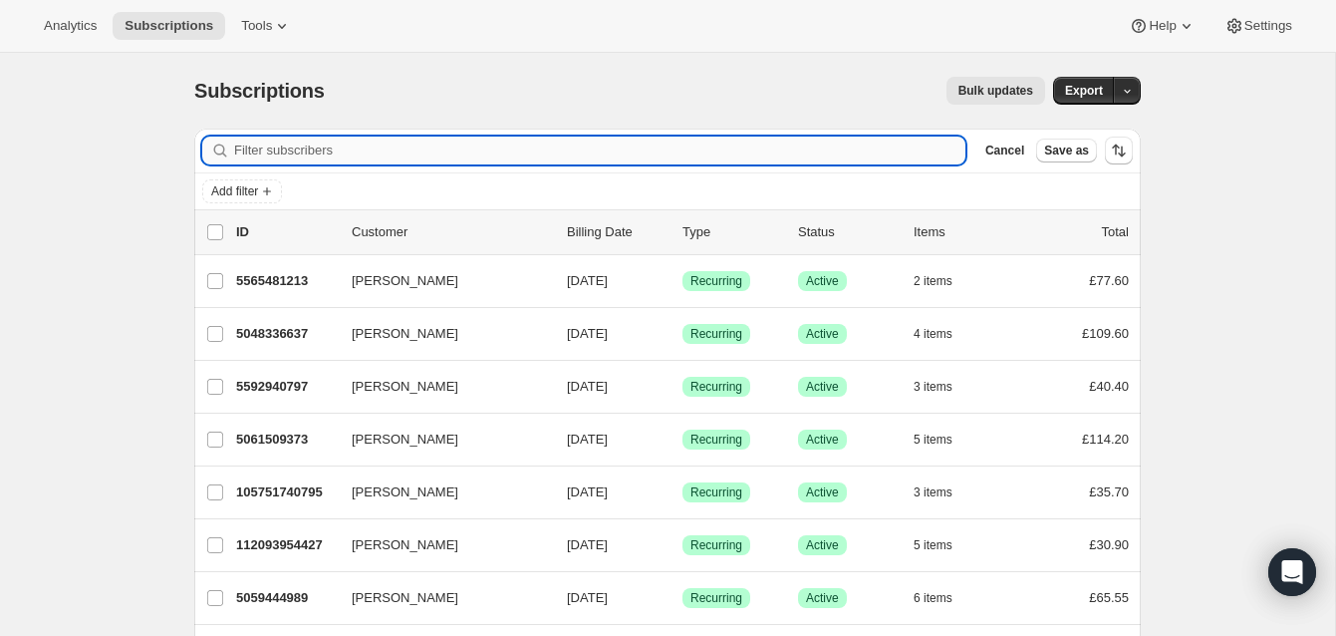
click at [521, 151] on input "Filter subscribers" at bounding box center [599, 151] width 731 height 28
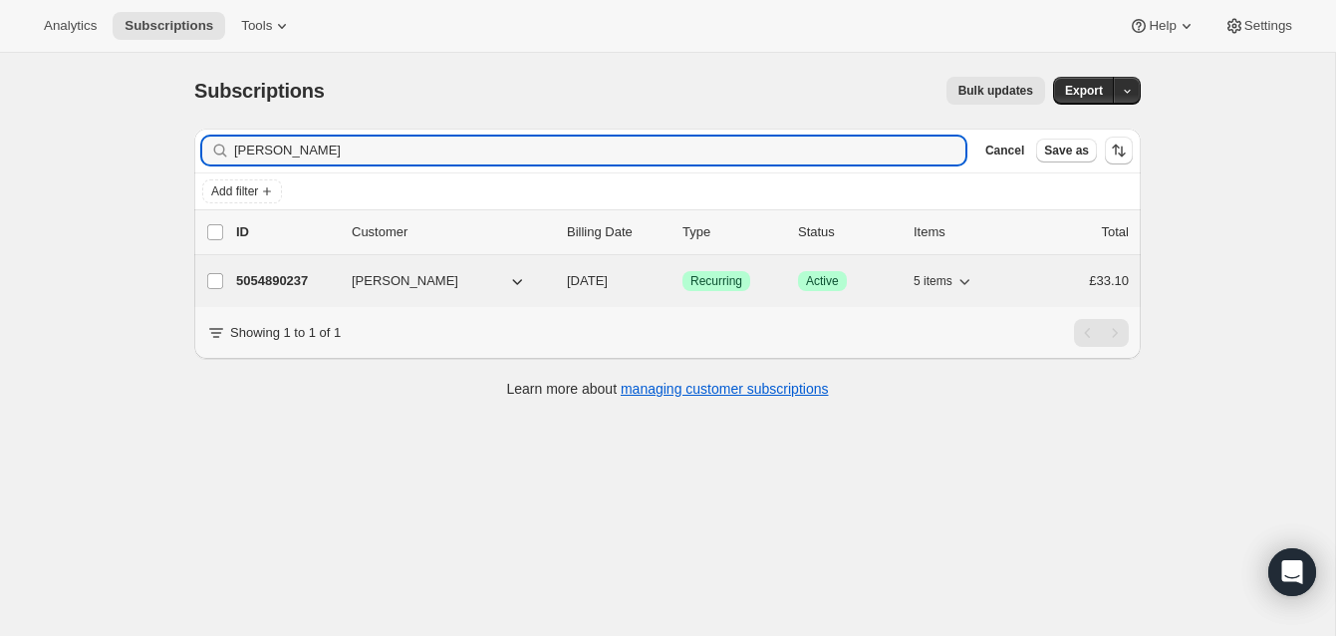
type input "[PERSON_NAME]"
click at [302, 276] on p "5054890237" at bounding box center [286, 281] width 100 height 20
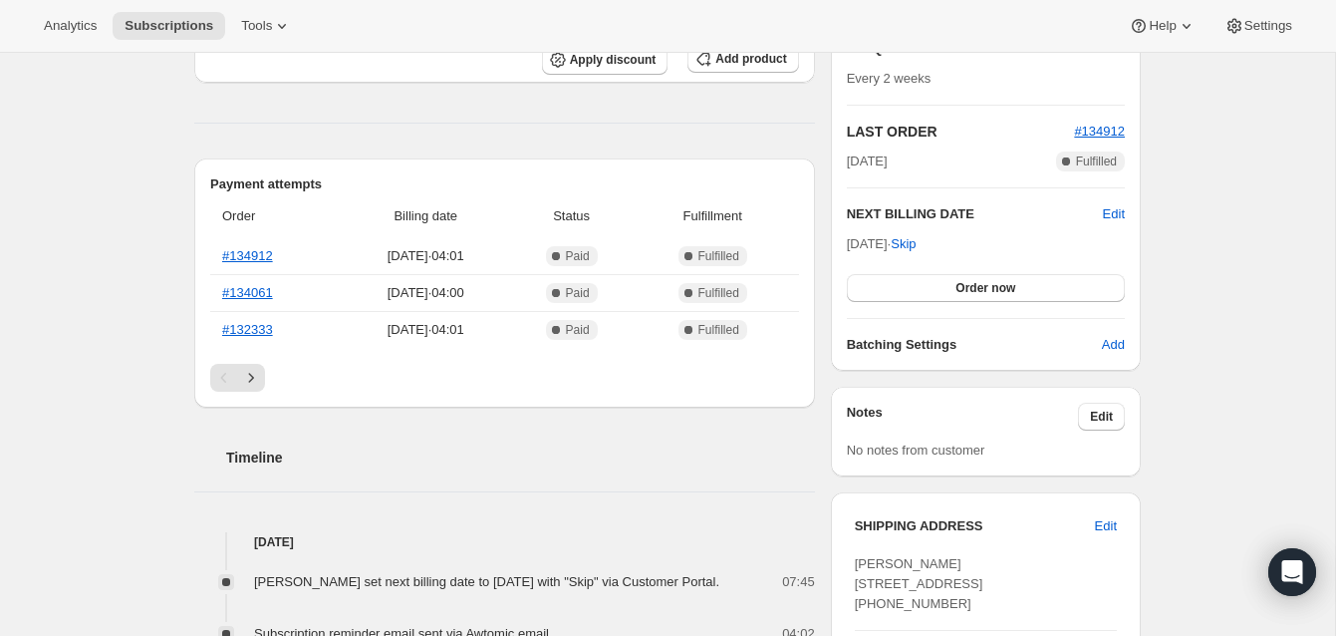
scroll to position [136, 0]
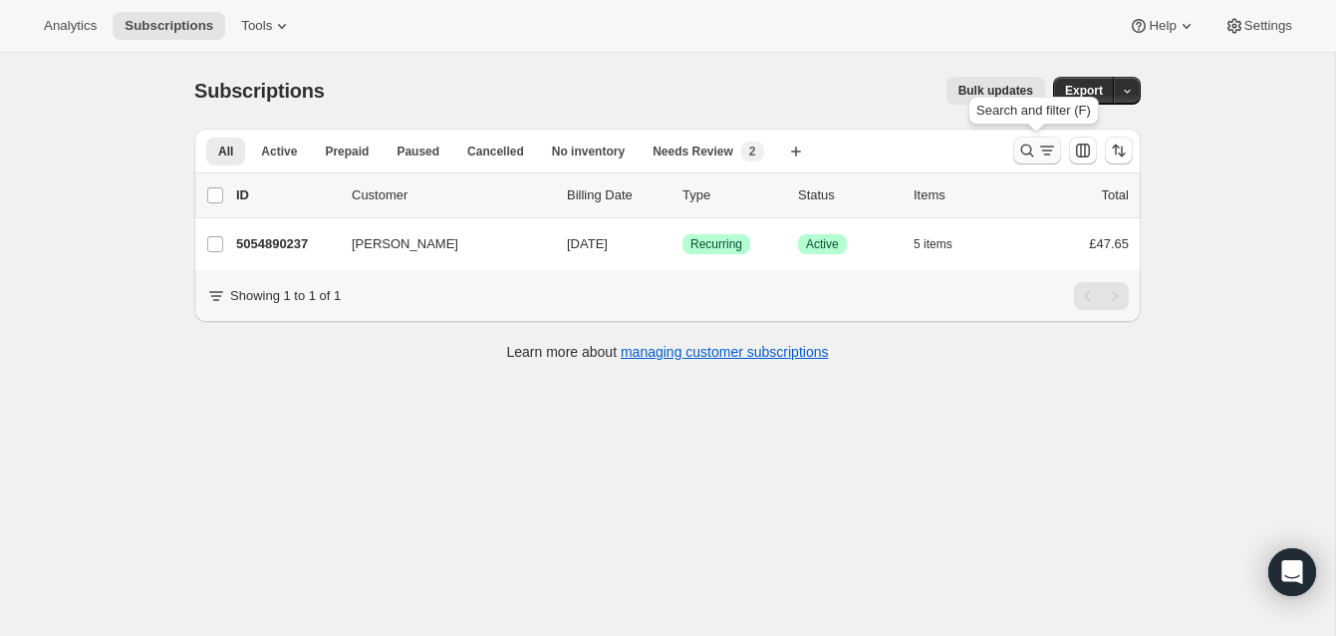
click at [1027, 141] on icon "Search and filter results" at bounding box center [1027, 151] width 20 height 20
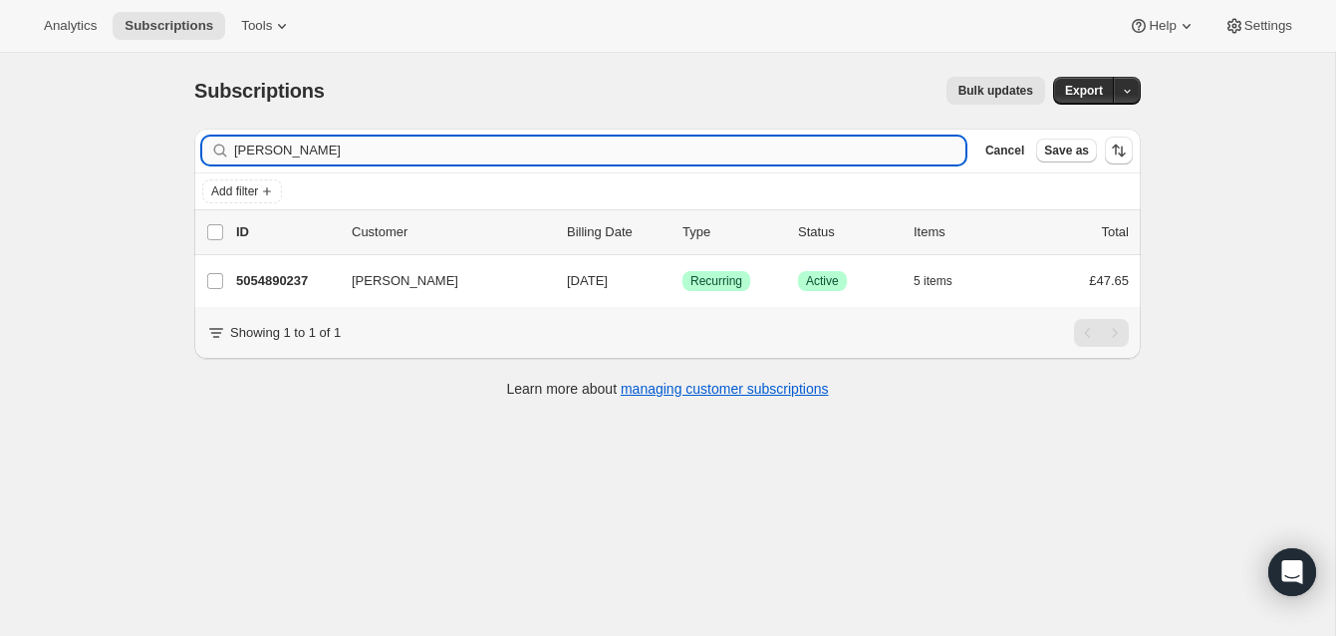
drag, startPoint x: 318, startPoint y: 148, endPoint x: 236, endPoint y: 145, distance: 81.8
click at [214, 146] on div "tracy reeve Clear" at bounding box center [583, 151] width 763 height 28
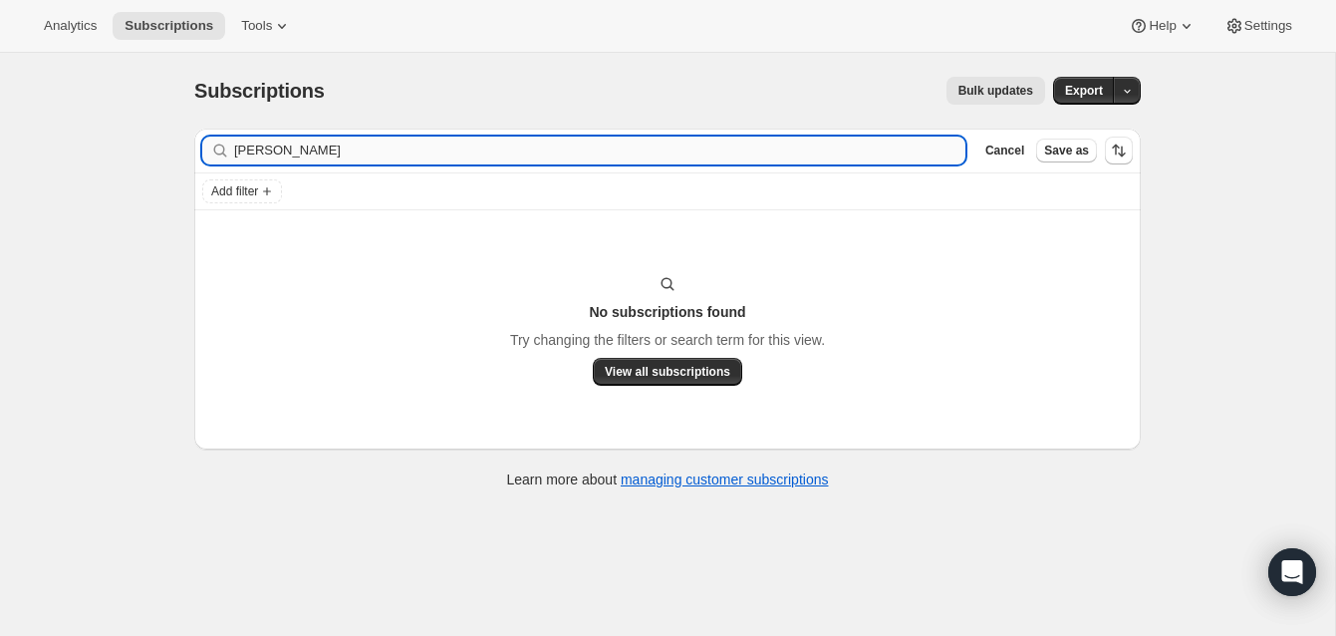
click at [256, 152] on input "janr banks" at bounding box center [599, 151] width 731 height 28
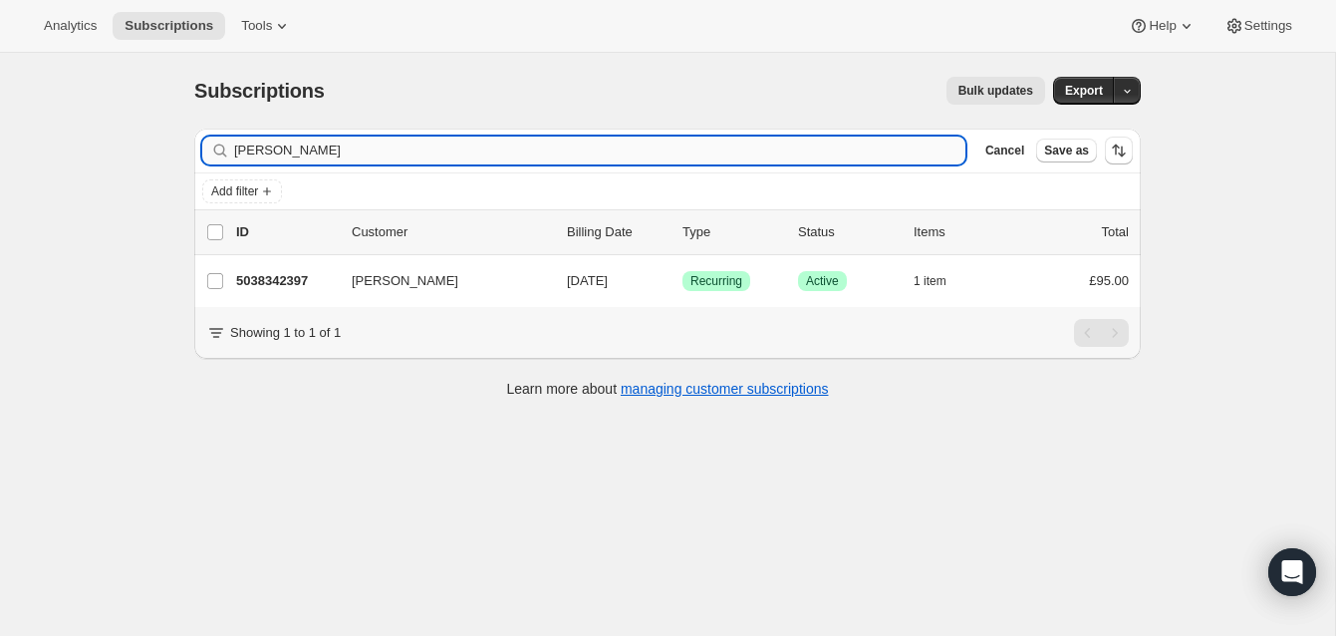
scroll to position [9, 0]
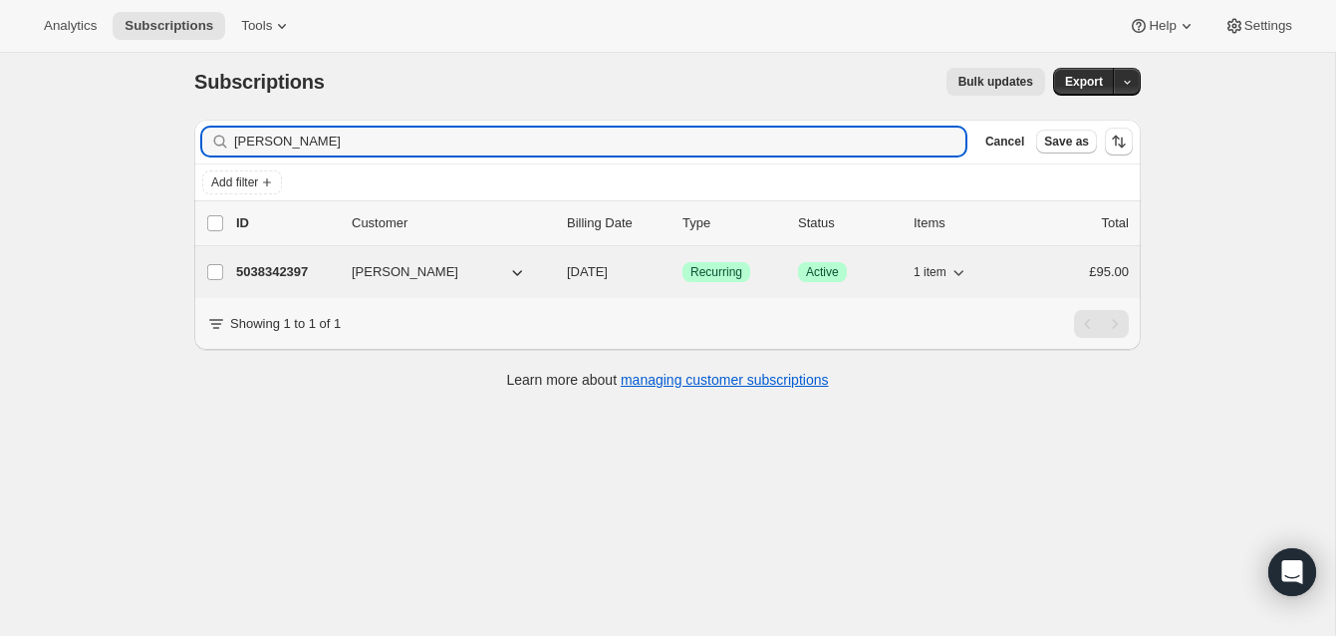
type input "jane banks"
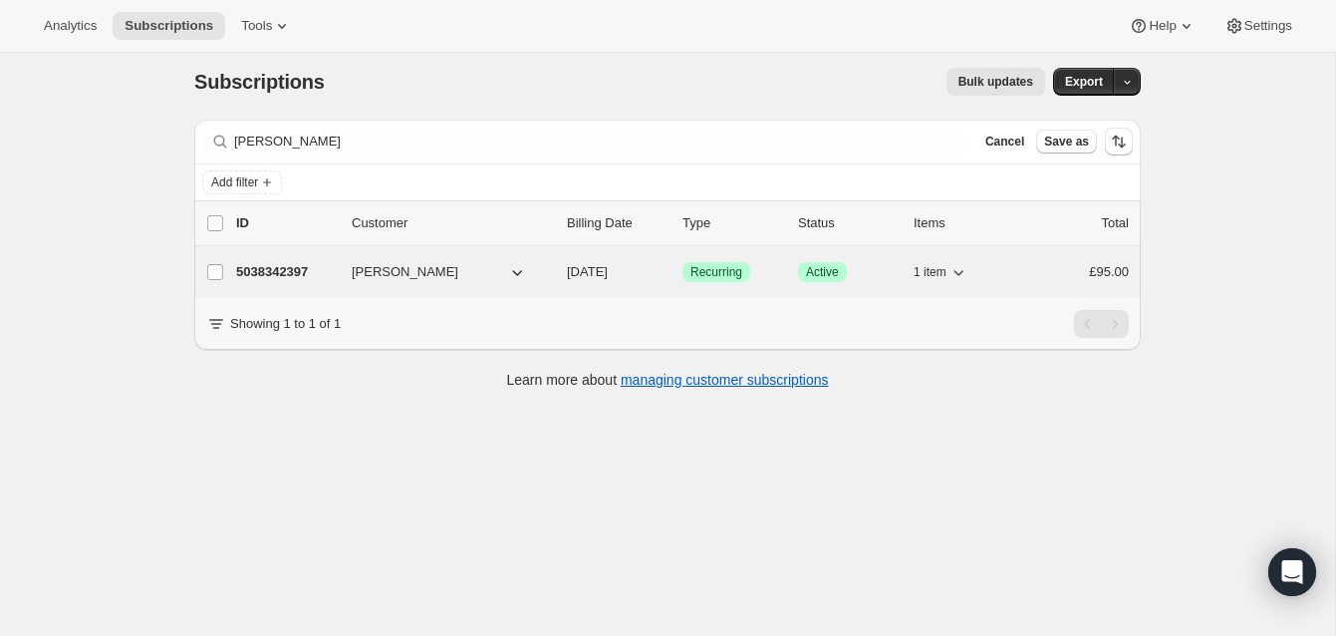
click at [288, 267] on p "5038342397" at bounding box center [286, 272] width 100 height 20
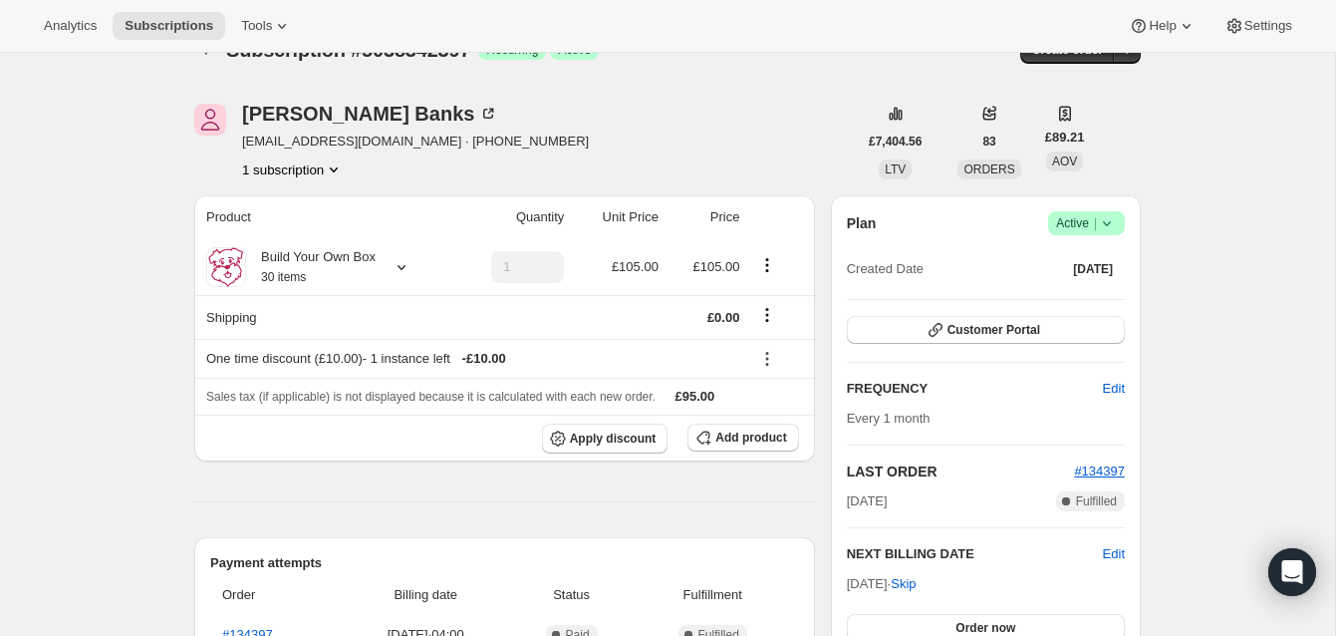
scroll to position [80, 0]
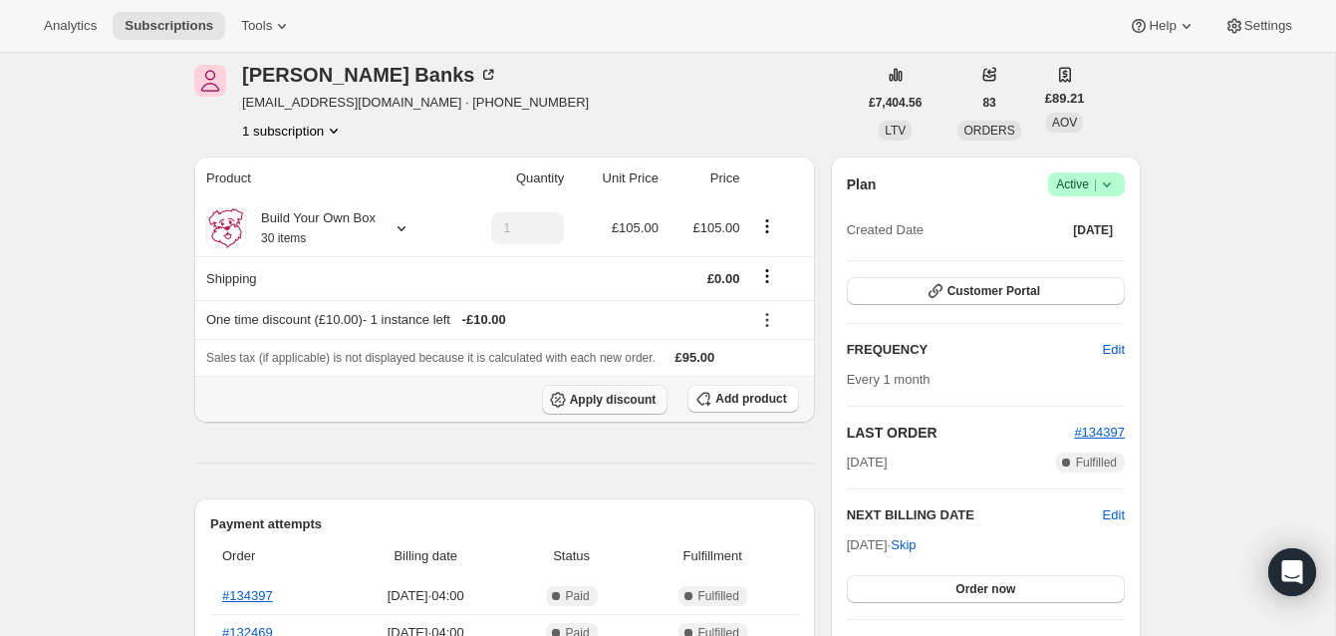
click at [644, 394] on span "Apply discount" at bounding box center [613, 400] width 87 height 16
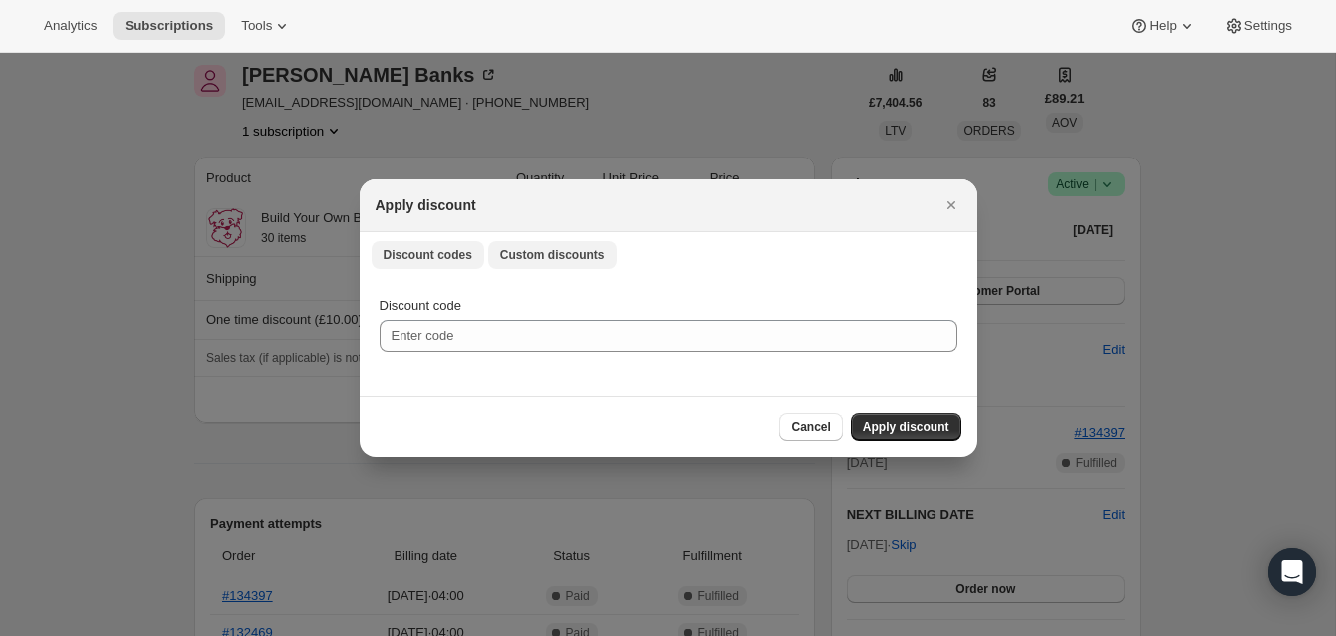
click at [579, 251] on span "Custom discounts" at bounding box center [552, 255] width 105 height 16
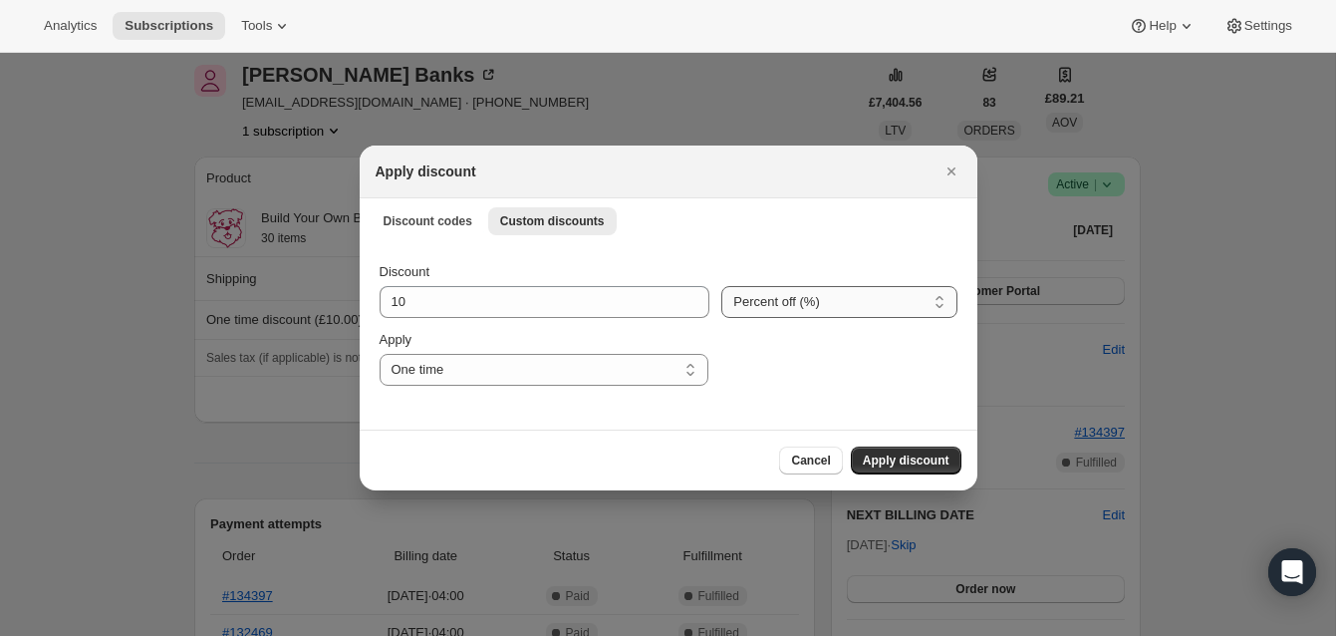
click at [760, 299] on select "Percent off (%) Amount off (£)" at bounding box center [838, 302] width 235 height 32
select select "fixed"
click at [721, 286] on select "Percent off (%) Amount off (£)" at bounding box center [838, 302] width 235 height 32
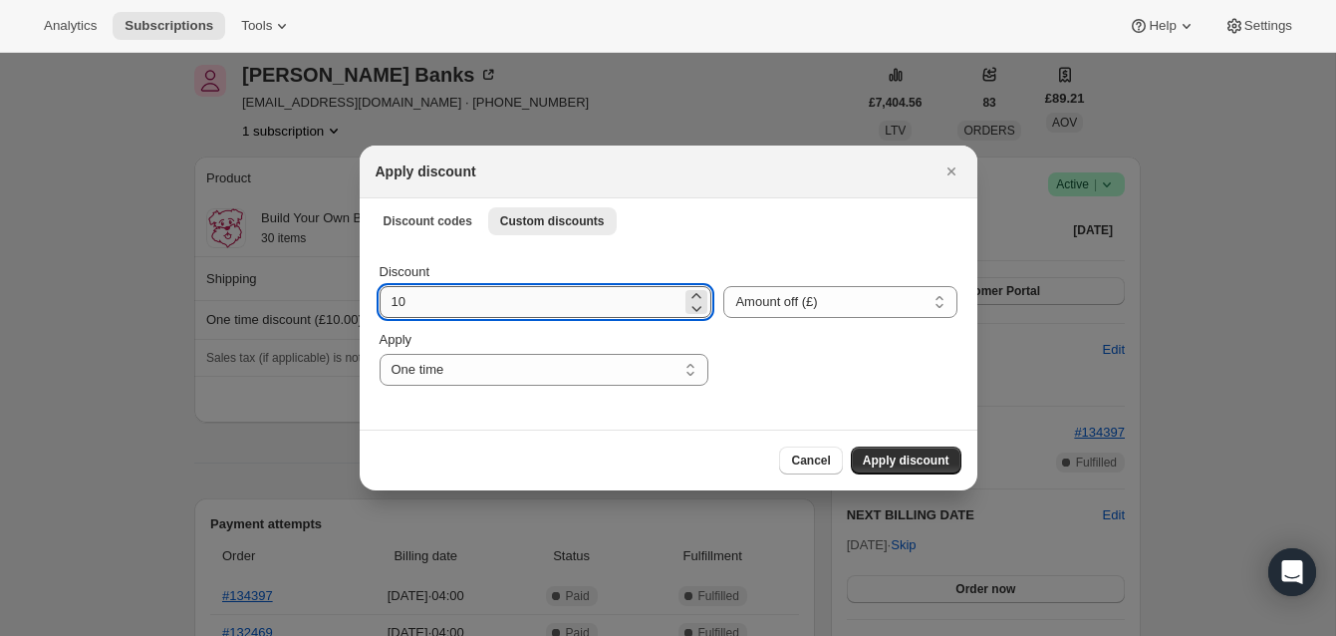
drag, startPoint x: 391, startPoint y: 302, endPoint x: 424, endPoint y: 302, distance: 32.9
click at [424, 302] on input "10" at bounding box center [531, 302] width 303 height 32
type input "40.00"
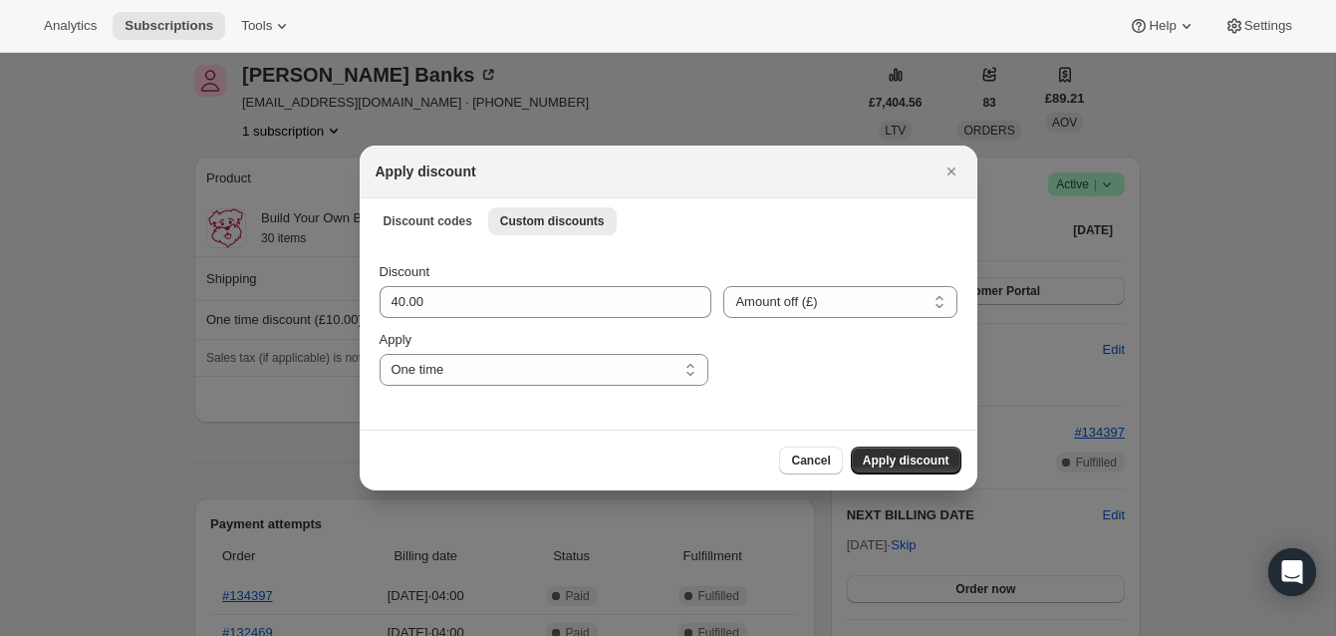
click at [901, 457] on span "Apply discount" at bounding box center [906, 460] width 87 height 16
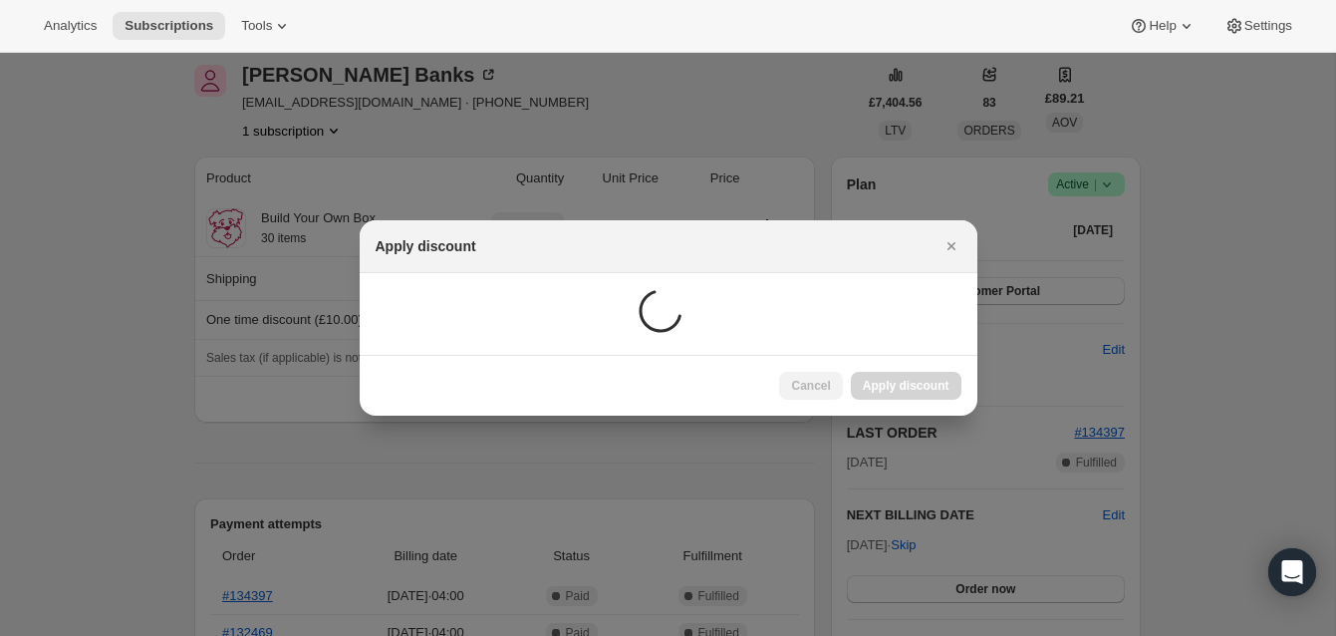
scroll to position [80, 0]
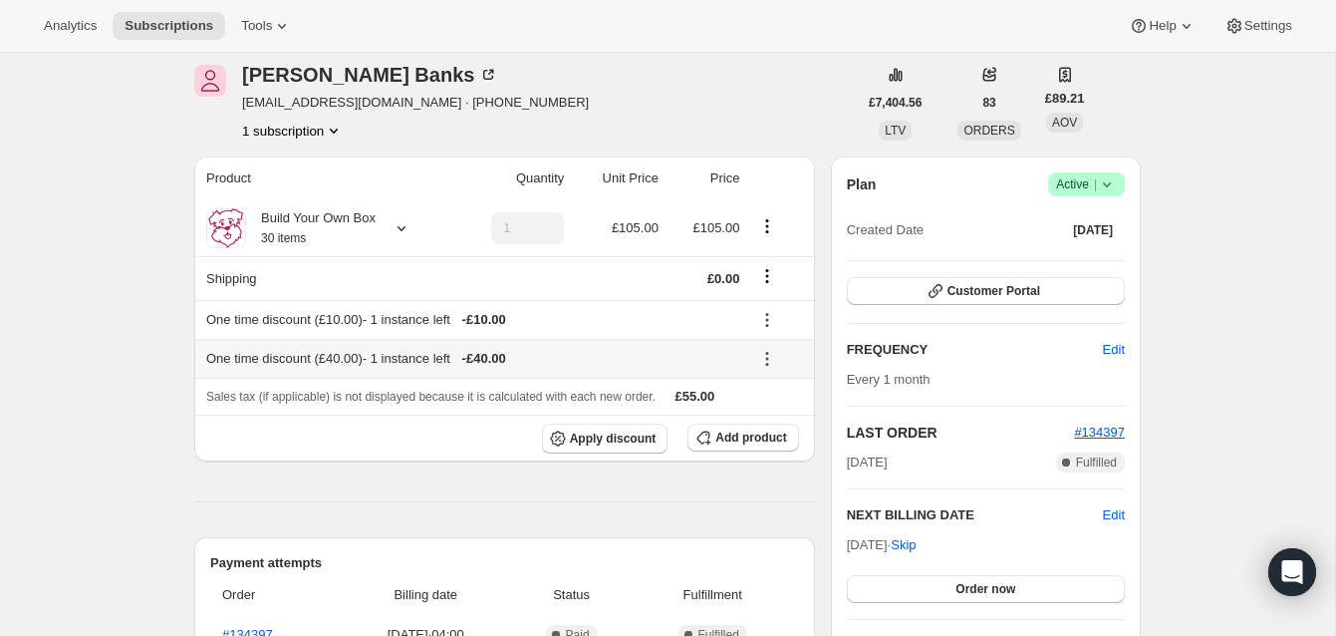
click at [769, 356] on icon at bounding box center [767, 359] width 20 height 20
click at [762, 393] on span "Edit" at bounding box center [765, 397] width 22 height 15
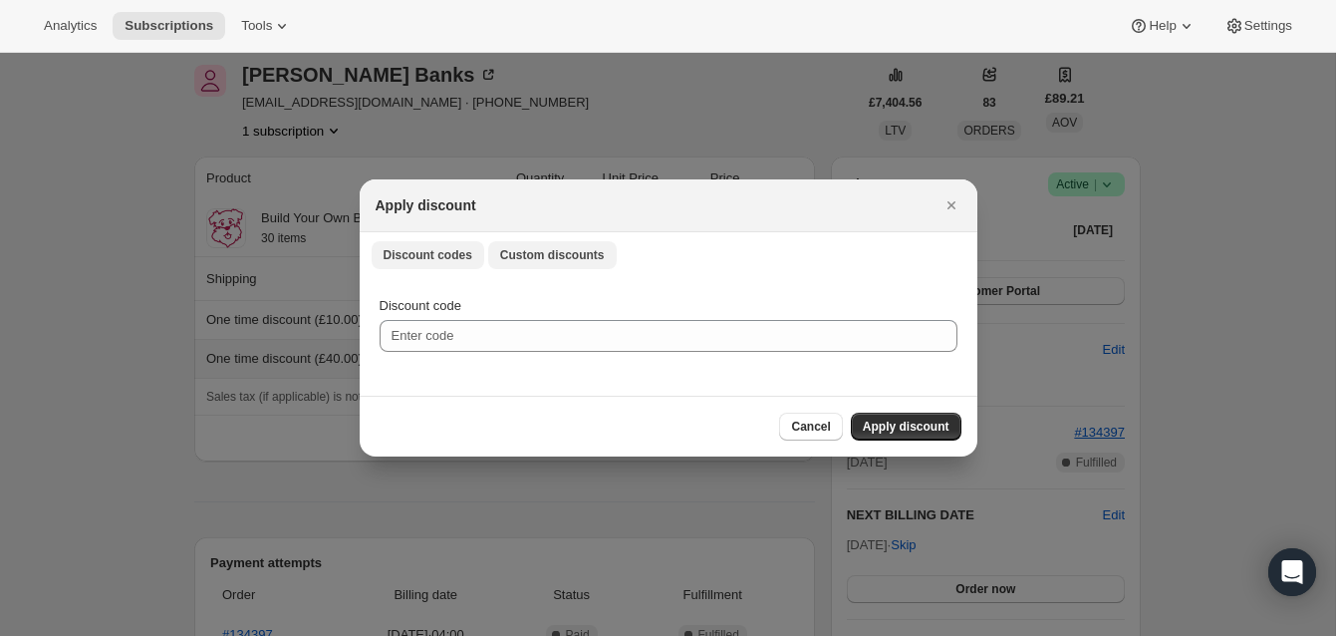
click at [572, 252] on span "Custom discounts" at bounding box center [552, 255] width 105 height 16
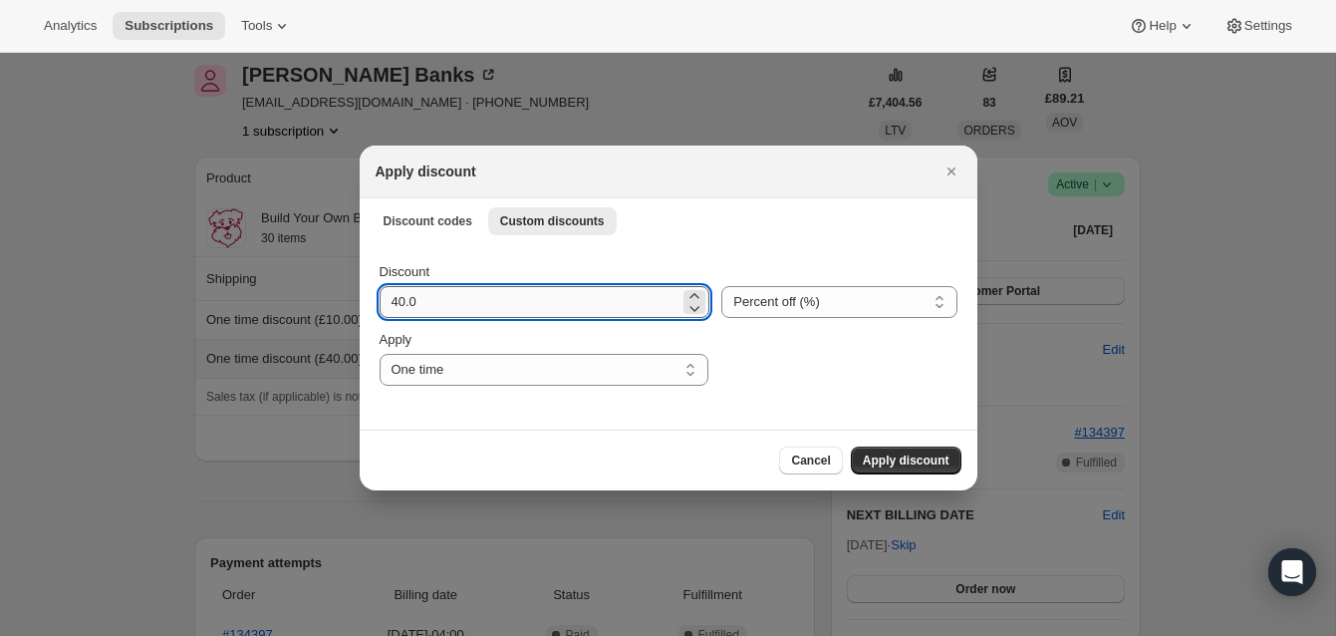
drag, startPoint x: 401, startPoint y: 301, endPoint x: 433, endPoint y: 301, distance: 32.9
click at [433, 301] on input "40.0" at bounding box center [530, 302] width 301 height 32
type input "4"
type input "300"
click at [790, 298] on select "Percent off (%) Amount off (£)" at bounding box center [838, 302] width 235 height 32
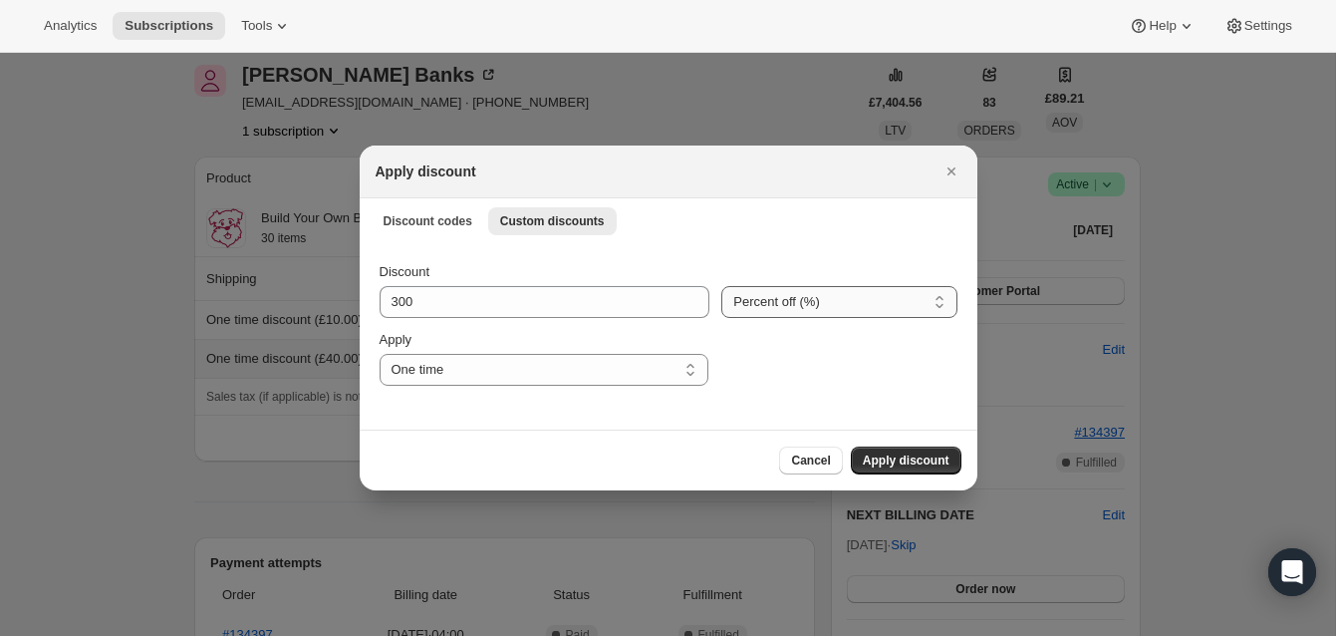
select select "fixed"
click at [721, 286] on select "Percent off (%) Amount off (£)" at bounding box center [838, 302] width 235 height 32
click at [581, 217] on span "Custom discounts" at bounding box center [552, 221] width 105 height 16
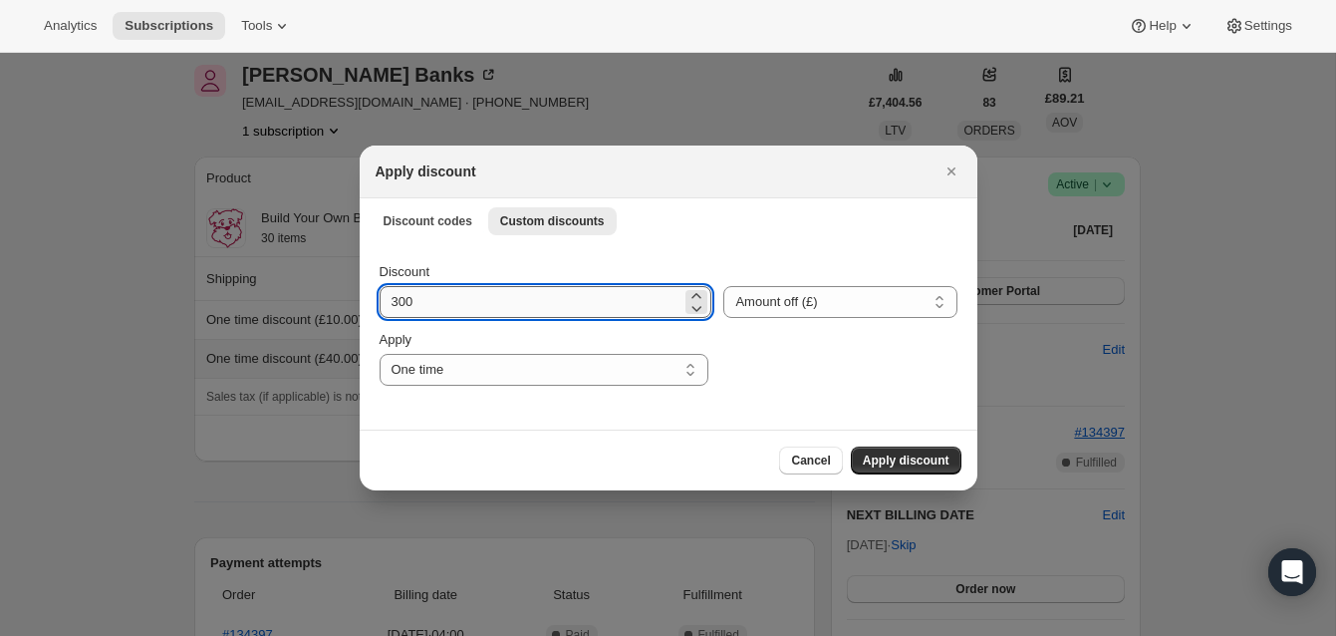
click at [408, 303] on input "300" at bounding box center [531, 302] width 303 height 32
type input "30.00"
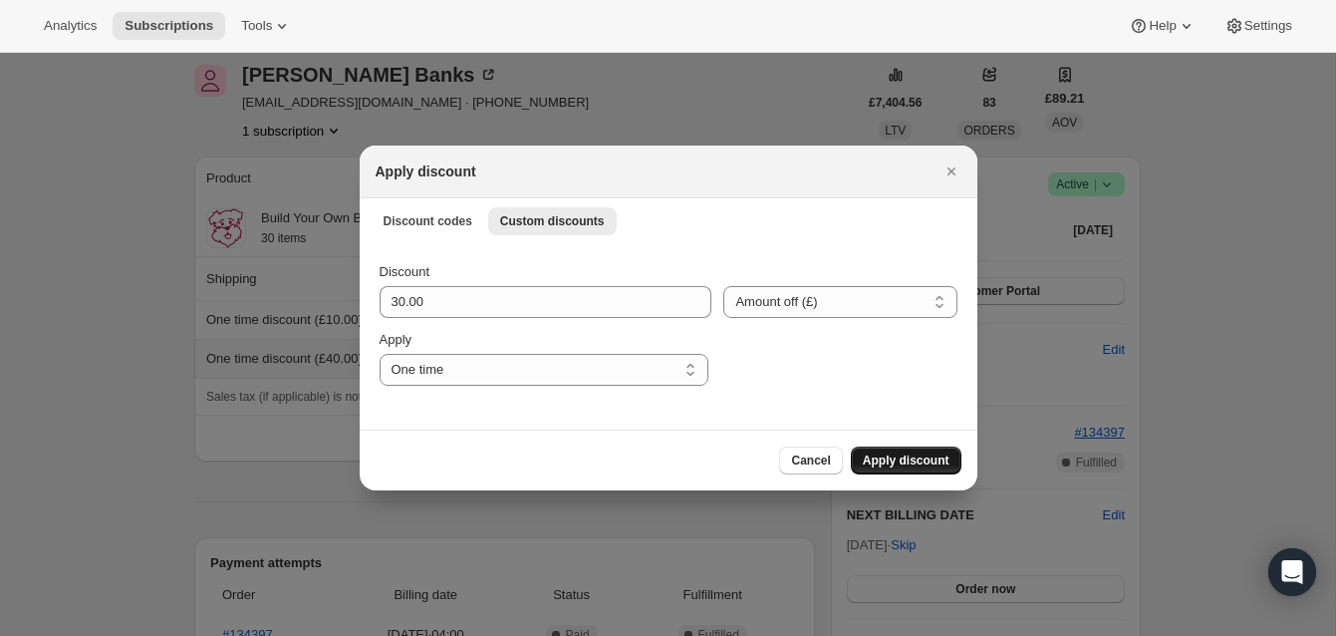
click at [907, 453] on span "Apply discount" at bounding box center [906, 460] width 87 height 16
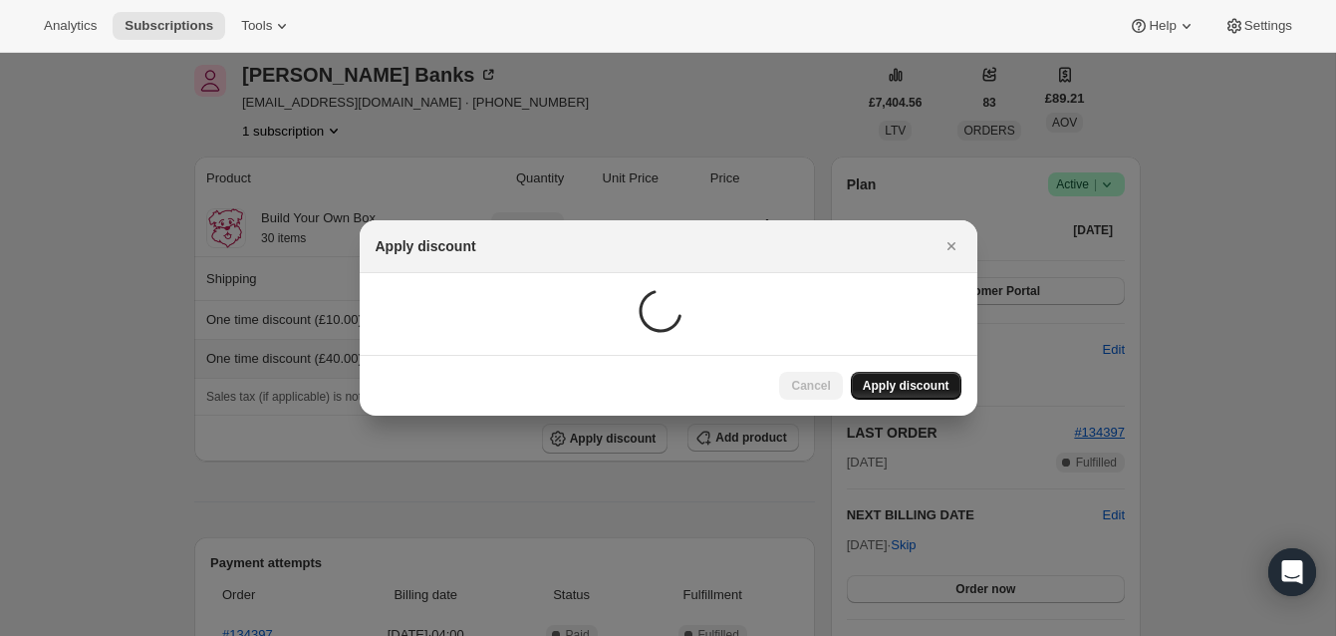
scroll to position [80, 0]
